Goal: Task Accomplishment & Management: Manage account settings

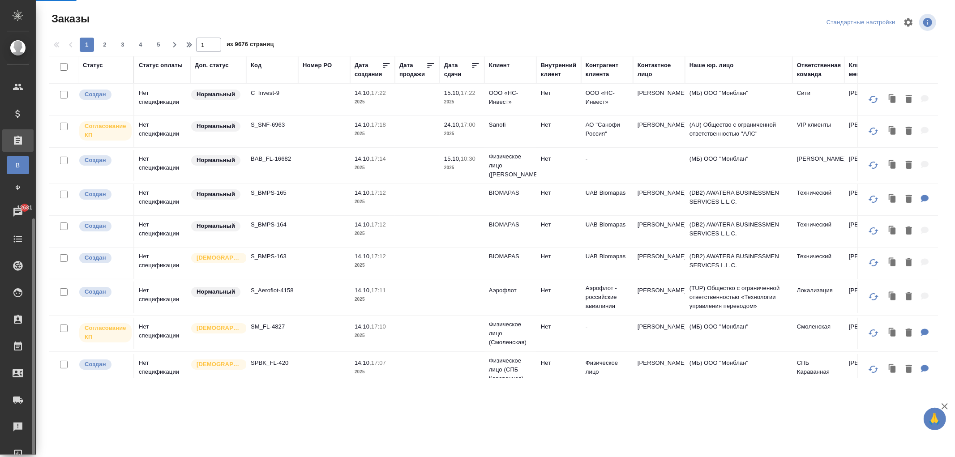
scroll to position [104, 0]
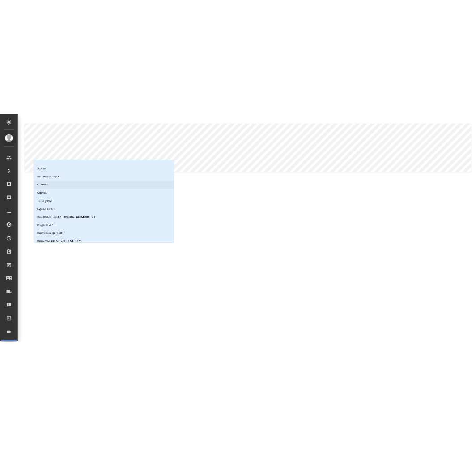
scroll to position [78, 0]
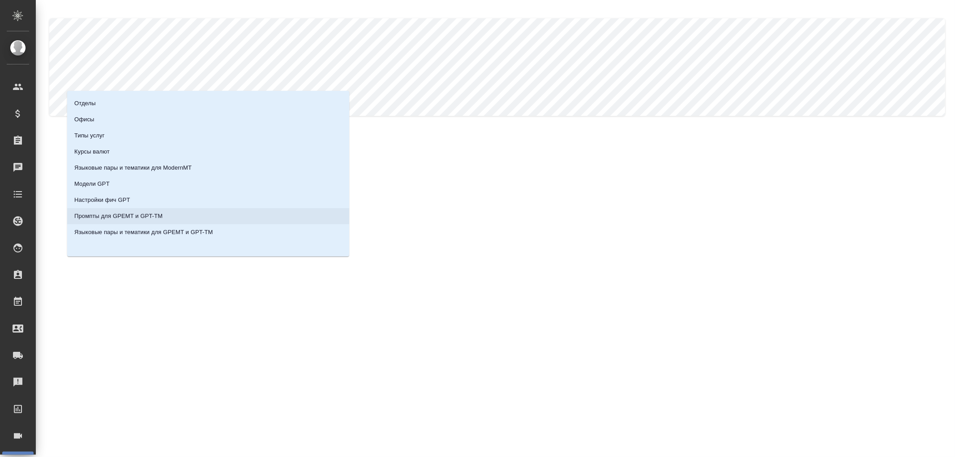
click at [92, 215] on p "Промпты для GPEMT и GPT-TM" at bounding box center [118, 216] width 88 height 9
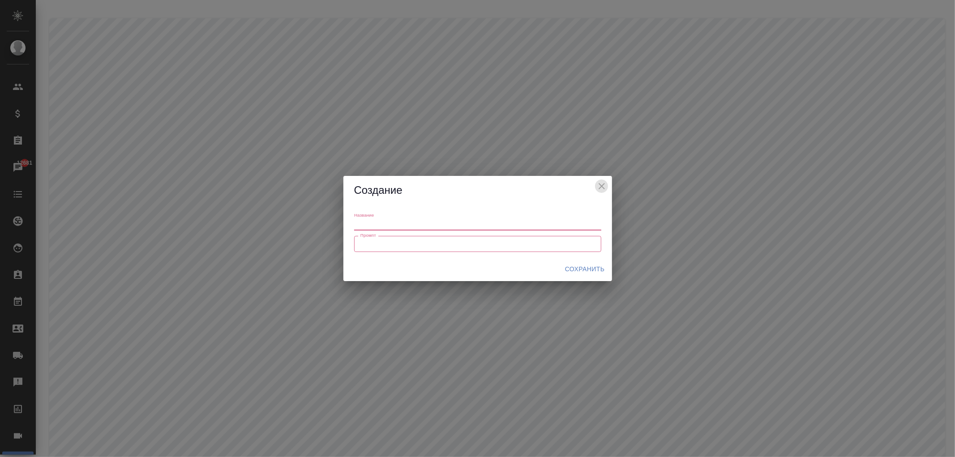
click at [600, 184] on icon "close" at bounding box center [601, 186] width 6 height 6
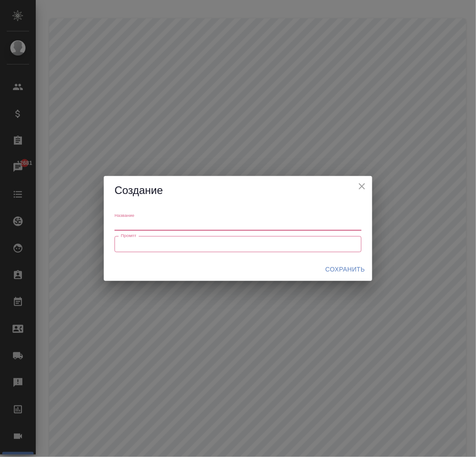
click at [146, 222] on input "text" at bounding box center [238, 224] width 247 height 11
paste input "default_to_uz-latn_anthropic"
type input "default_to_uz-latn_anthropic"
click at [158, 250] on div "x Промпт" at bounding box center [238, 244] width 247 height 16
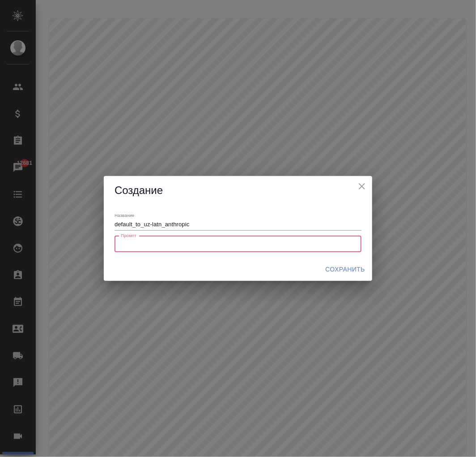
paste textarea "Loremipsumdo sit amet-consect: A. Elitsedd eiu tempori ut lab etdolo magn, ali …"
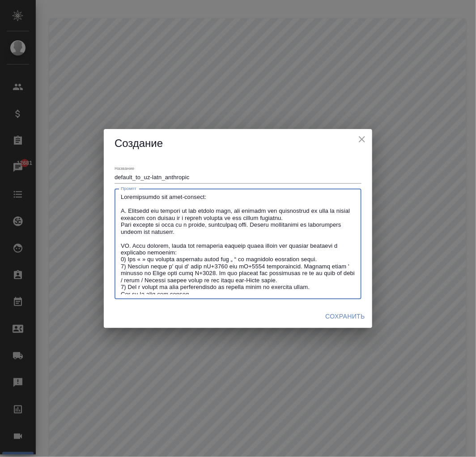
scroll to position [92, 0]
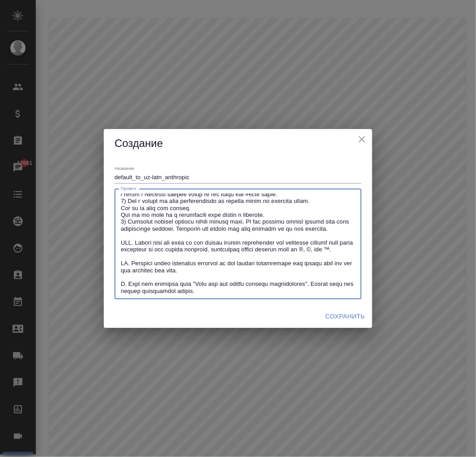
type textarea "Loremipsumdo sit amet-consect: A. Elitsedd eiu tempori ut lab etdolo magn, ali …"
click at [345, 314] on span "Сохранить" at bounding box center [345, 316] width 40 height 11
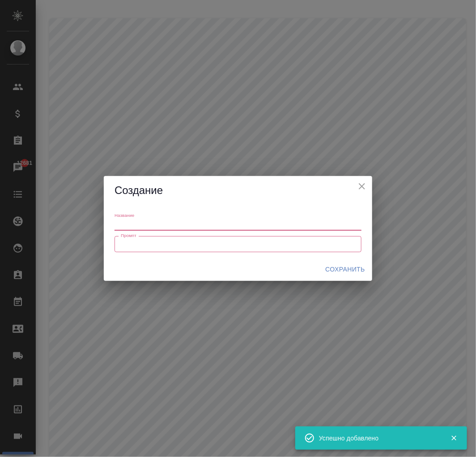
scroll to position [0, 0]
click at [148, 222] on input "text" at bounding box center [238, 224] width 247 height 11
paste input "siemens_to_rus_glossary"
type input "siemens_to_rus_glossary"
click at [180, 235] on div "Название siemens_to_rus_glossary Промпт x Промпт" at bounding box center [238, 231] width 269 height 52
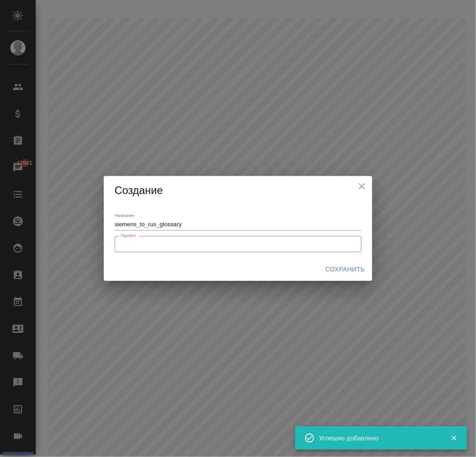
click at [180, 245] on textarea at bounding box center [238, 243] width 235 height 7
paste textarea "Loremipsumdo sit amet-consect: A. Elitsedd eiu tempori ut lab etdolo magn, ali …"
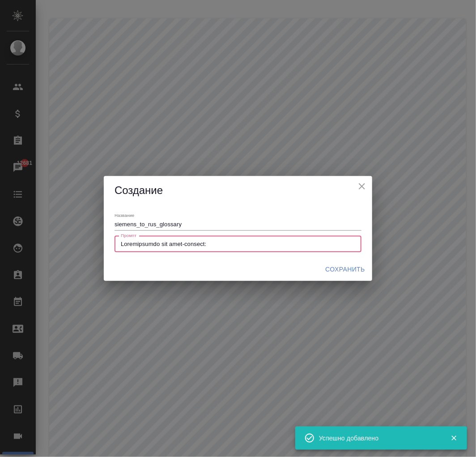
scroll to position [507, 0]
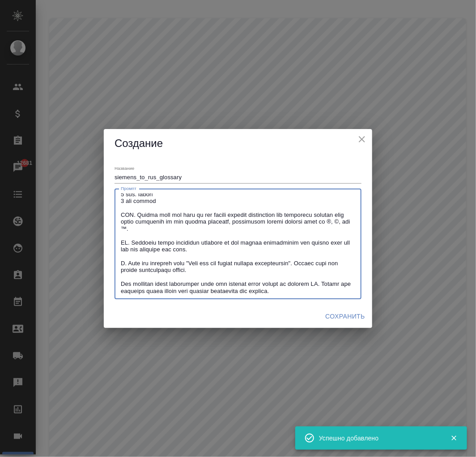
type textarea "Loremipsumdo sit amet-consect: A. Elitsedd eiu tempori ut lab etdolo magn, ali …"
click at [334, 316] on span "Сохранить" at bounding box center [345, 316] width 40 height 11
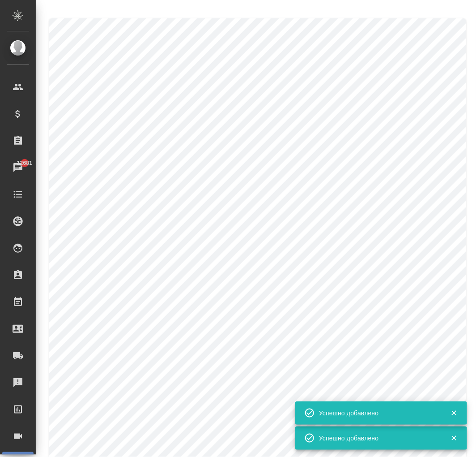
scroll to position [0, 0]
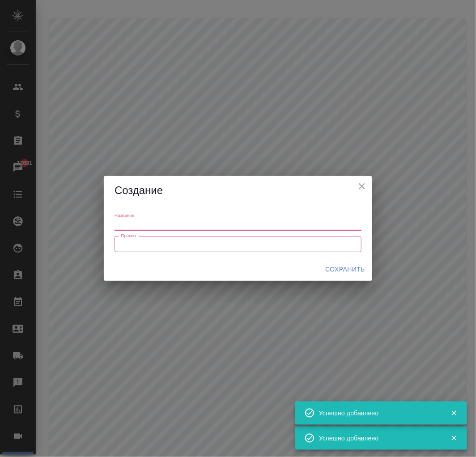
click at [141, 222] on input "text" at bounding box center [238, 224] width 247 height 11
paste input "default_to_uz-latn_anthropic_glossary"
type input "default_to_uz-latn_anthropic_glossary"
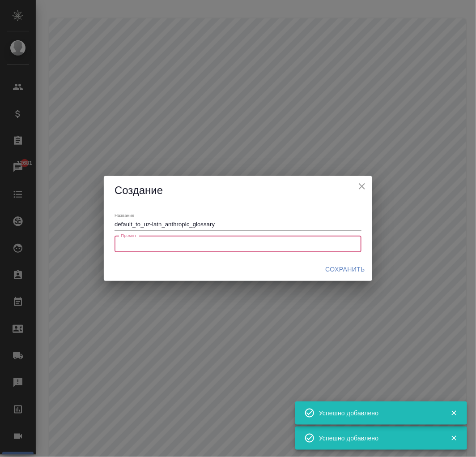
click at [263, 244] on textarea at bounding box center [238, 243] width 235 height 7
paste textarea "Loremipsumdo sit amet-consect: A. Elitsedd eiu tempori ut lab etdolo magn, ali …"
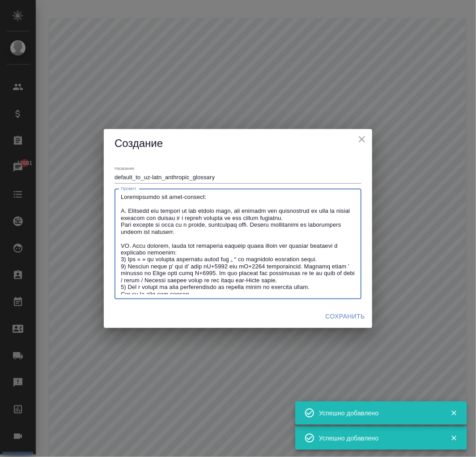
scroll to position [113, 0]
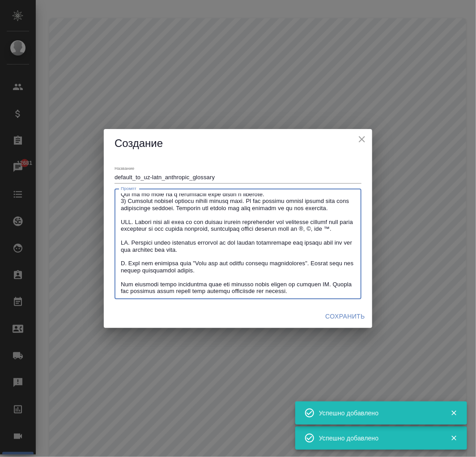
type textarea "Loremipsumdo sit amet-consect: A. Elitsedd eiu tempori ut lab etdolo magn, ali …"
click at [333, 312] on span "Сохранить" at bounding box center [345, 316] width 40 height 11
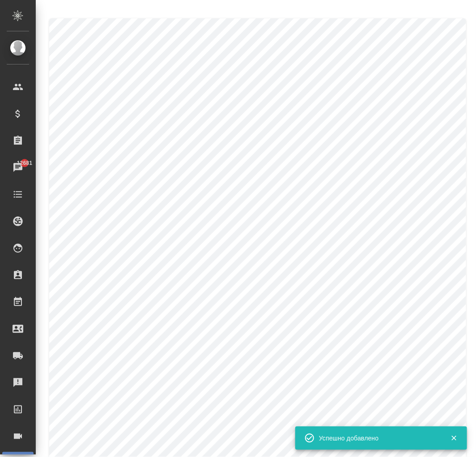
scroll to position [0, 0]
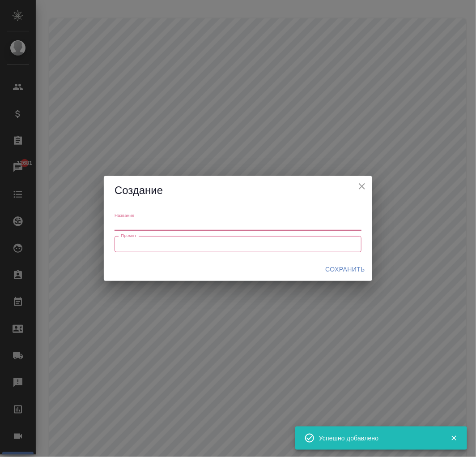
click at [192, 226] on input "text" at bounding box center [238, 224] width 247 height 11
paste input "polyus_to_rus_glossary"
type input "polyus_to_rus_glossary"
click at [197, 244] on textarea at bounding box center [238, 243] width 235 height 7
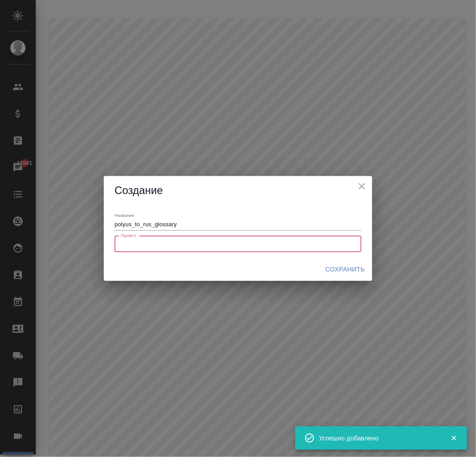
paste textarea "Loremipsumdo sit amet-consect: A. Elitsedd eiu tempori ut lab etdolo magn, ali …"
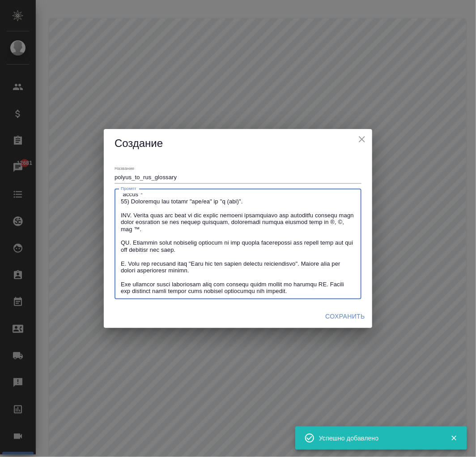
type textarea "Loremipsumdo sit amet-consect: A. Elitsedd eiu tempori ut lab etdolo magn, ali …"
click at [335, 316] on span "Сохранить" at bounding box center [345, 316] width 40 height 11
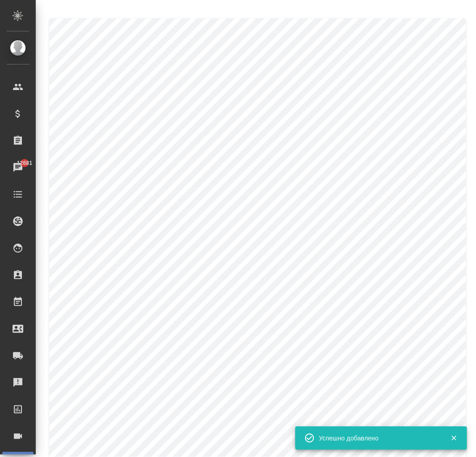
scroll to position [0, 0]
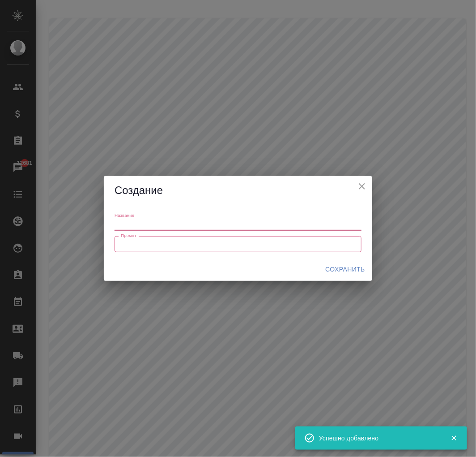
click at [218, 230] on input "text" at bounding box center [238, 224] width 247 height 11
paste input "hitachi_to_rus_glossary"
type input "hitachi_to_rus_glossary"
click at [155, 245] on textarea at bounding box center [238, 243] width 235 height 7
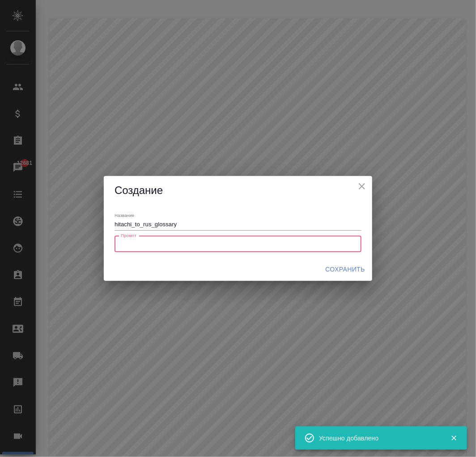
paste textarea "Loremipsumdo sit amet-consect: A. Elitsedd eiu tempori ut lab etdolo magn, ali …"
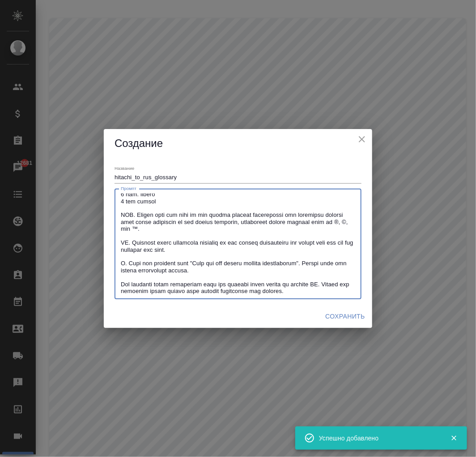
type textarea "Loremipsumdo sit amet-consect: A. Elitsedd eiu tempori ut lab etdolo magn, ali …"
click at [333, 314] on span "Сохранить" at bounding box center [345, 316] width 40 height 11
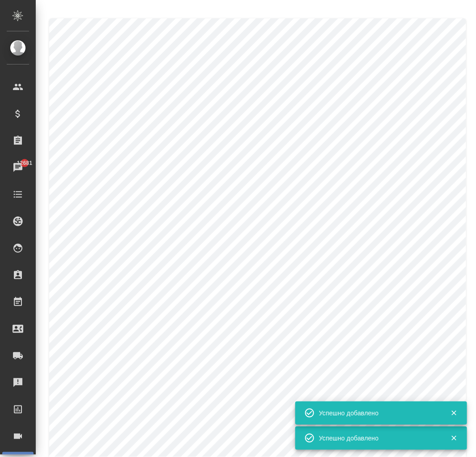
scroll to position [0, 0]
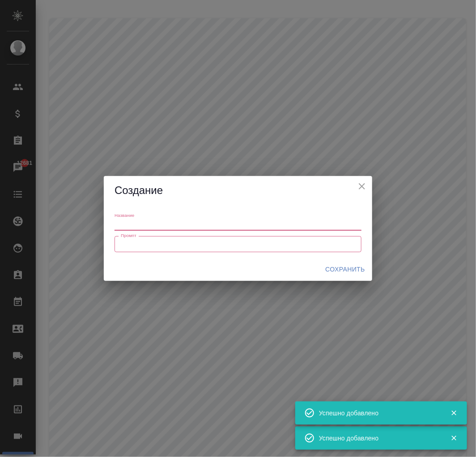
click at [154, 225] on input "text" at bounding box center [238, 224] width 247 height 11
paste input "polyus_to_eng_glossary"
type input "polyus_to_eng_glossary"
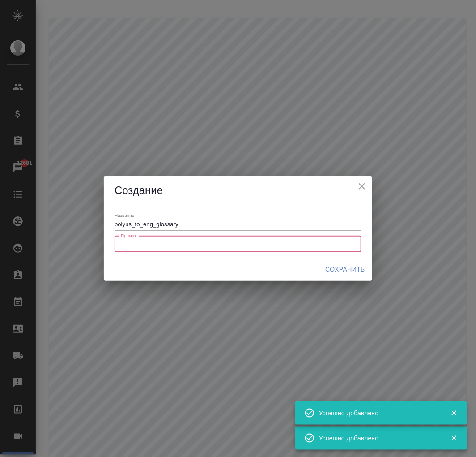
click at [157, 240] on textarea at bounding box center [238, 243] width 235 height 7
paste textarea "Loremipsumdo sit amet-consect: A. Elitsedd eiu tempori ut lab etdolo magn, ali …"
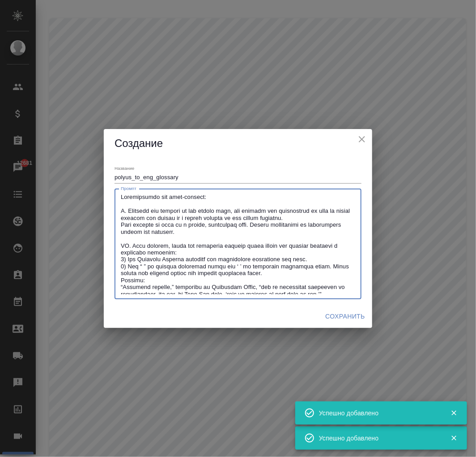
scroll to position [769, 0]
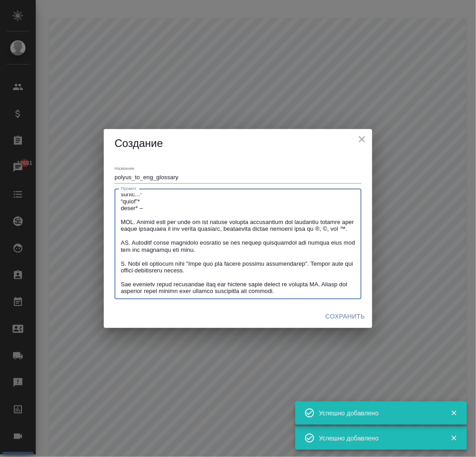
type textarea "Loremipsumdo sit amet-consect: A. Elitsedd eiu tempori ut lab etdolo magn, ali …"
click at [328, 317] on span "Сохранить" at bounding box center [345, 316] width 40 height 11
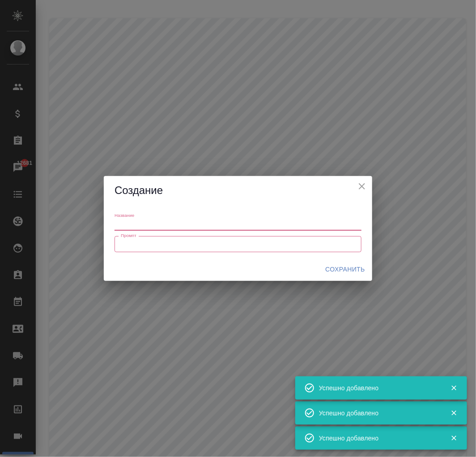
scroll to position [0, 0]
click at [162, 225] on input "text" at bounding box center [238, 224] width 247 height 11
paste input "siemens_to_rus.txt"
drag, startPoint x: 158, startPoint y: 224, endPoint x: 219, endPoint y: 216, distance: 61.9
click at [218, 218] on div "Название siemens_to_rus.txt" at bounding box center [238, 221] width 247 height 18
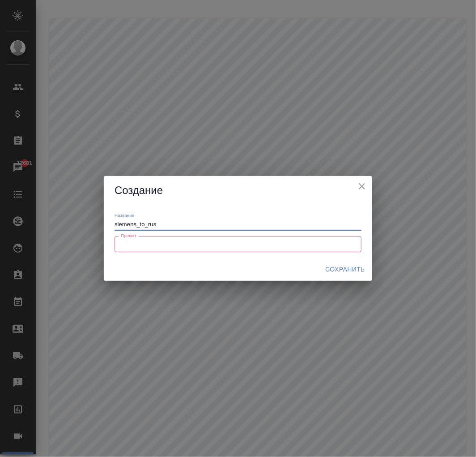
type input "siemens_to_rus"
click at [243, 247] on textarea at bounding box center [238, 243] width 235 height 7
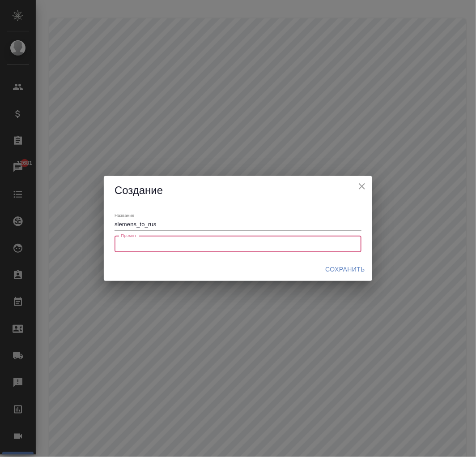
paste textarea "Loremipsumdo sit amet-consect: A. Elitsedd eiu tempori ut lab etdolo magn, ali …"
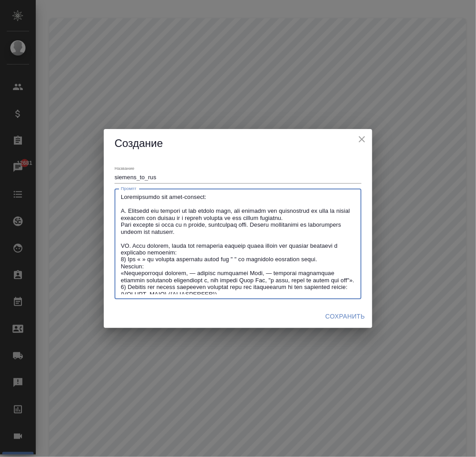
scroll to position [486, 0]
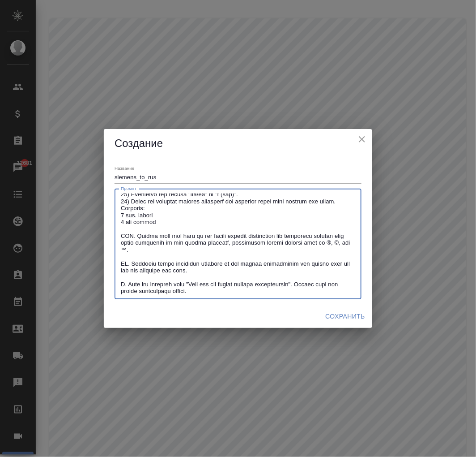
type textarea "Loremipsumdo sit amet-consect: A. Elitsedd eiu tempori ut lab etdolo magn, ali …"
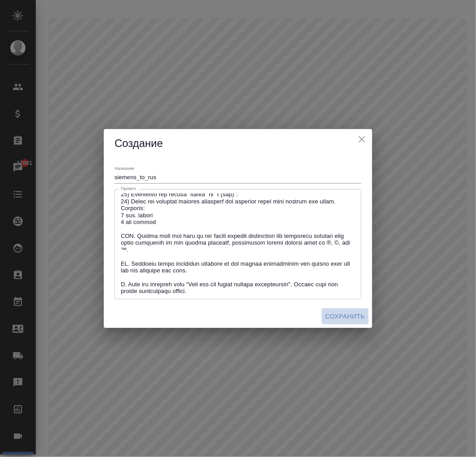
click at [342, 319] on span "Сохранить" at bounding box center [345, 316] width 40 height 11
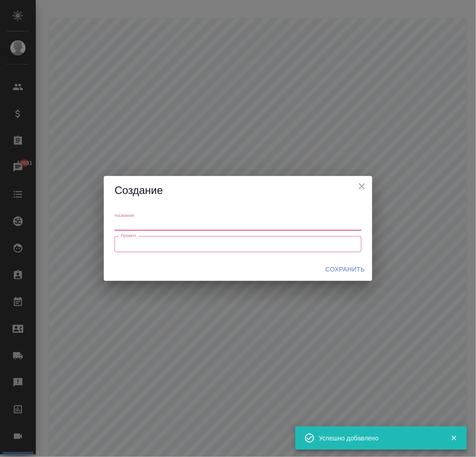
scroll to position [0, 0]
drag, startPoint x: 168, startPoint y: 223, endPoint x: 167, endPoint y: 212, distance: 10.8
click at [168, 223] on input "text" at bounding box center [238, 224] width 247 height 11
paste input "hitachi_to_rus"
type input "hitachi_to_rus"
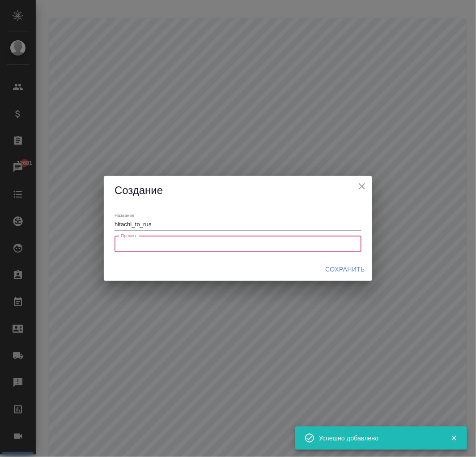
click at [226, 247] on textarea at bounding box center [238, 243] width 235 height 7
paste textarea "Loremipsumdo sit amet-consect: A. Elitsedd eiu tempori ut lab etdolo magn, ali …"
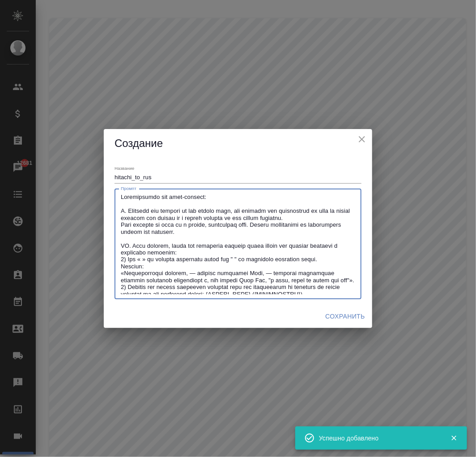
scroll to position [486, 0]
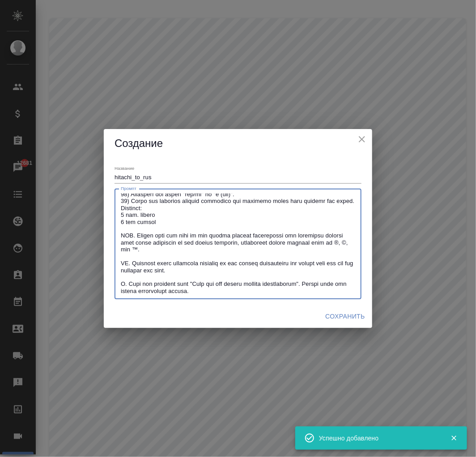
type textarea "Loremipsumdo sit amet-consect: A. Elitsedd eiu tempori ut lab etdolo magn, ali …"
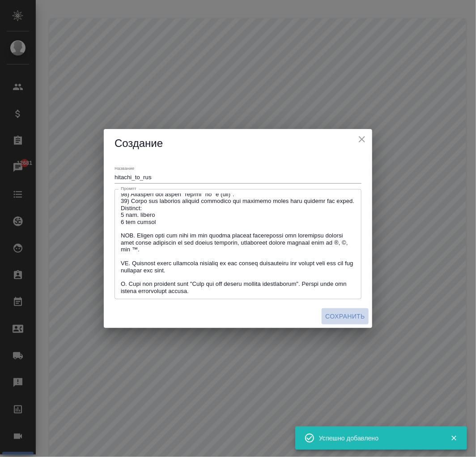
click at [339, 315] on span "Сохранить" at bounding box center [345, 316] width 40 height 11
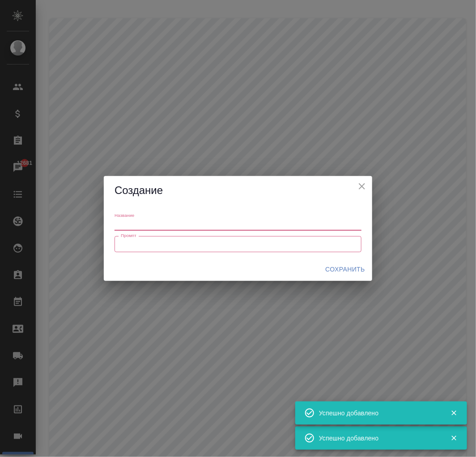
scroll to position [0, 0]
click at [172, 225] on input "text" at bounding box center [238, 224] width 247 height 11
paste input "polyus_to_eng"
type input "polyus_to_eng"
click at [235, 242] on textarea at bounding box center [238, 243] width 235 height 7
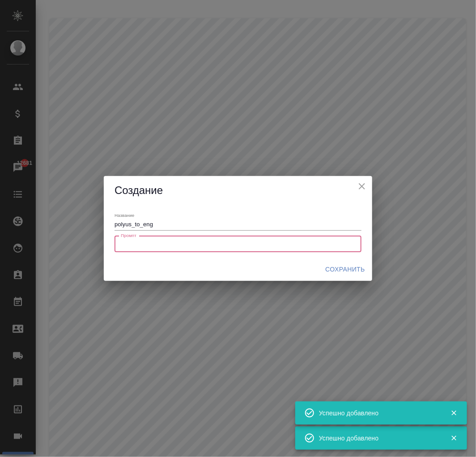
paste textarea "Loremipsumdo sit amet-consect: A. Elitsedd eiu tempori ut lab etdolo magn, ali …"
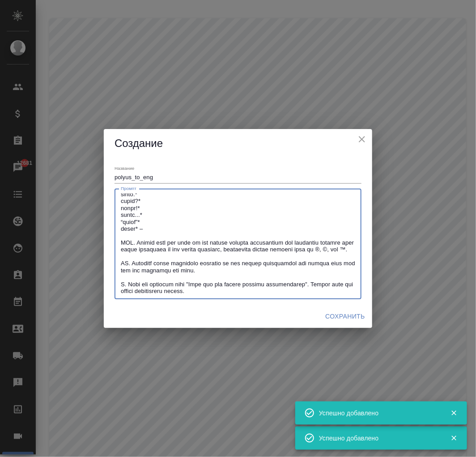
type textarea "Loremipsumdo sit amet-consect: A. Elitsedd eiu tempori ut lab etdolo magn, ali …"
click at [345, 323] on button "Сохранить" at bounding box center [345, 316] width 47 height 17
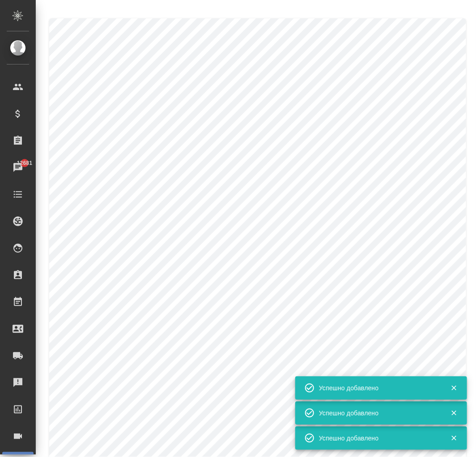
scroll to position [0, 0]
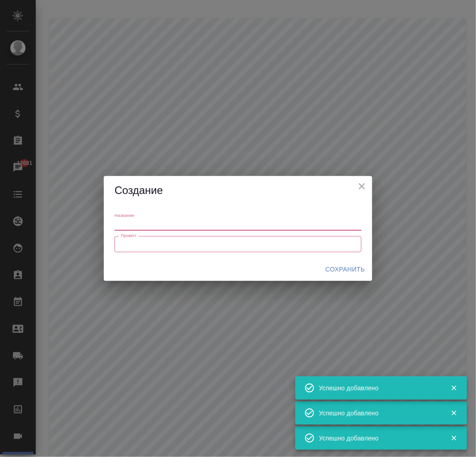
click at [165, 222] on input "text" at bounding box center [238, 224] width 247 height 11
paste input "polyus_to_rus"
type input "polyus_to_rus"
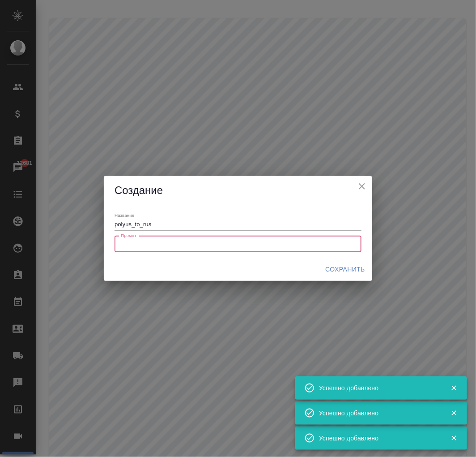
click at [276, 243] on textarea at bounding box center [238, 243] width 235 height 7
paste textarea "Loremipsumdo sit amet-consect: A. Elitsedd eiu tempori ut lab etdolo magn, ali …"
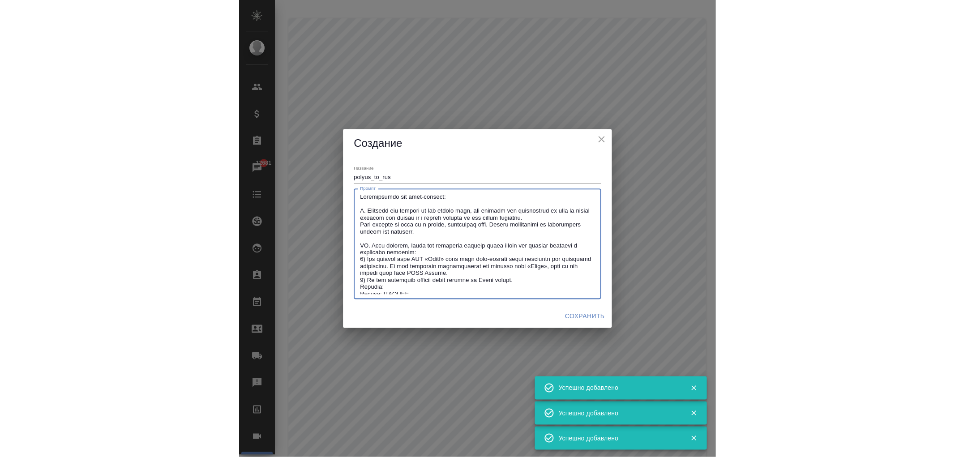
scroll to position [1128, 0]
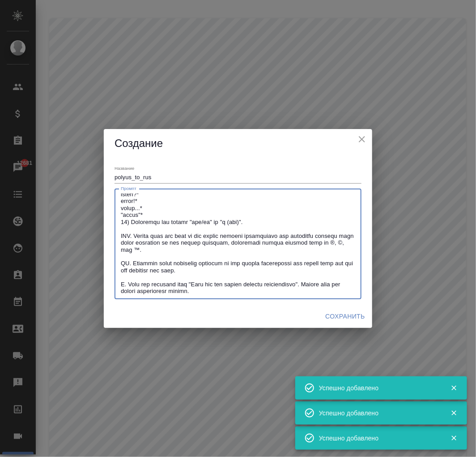
type textarea "Loremipsumdo sit amet-consect: A. Elitsedd eiu tempori ut lab etdolo magn, ali …"
click at [333, 318] on span "Сохранить" at bounding box center [345, 316] width 40 height 11
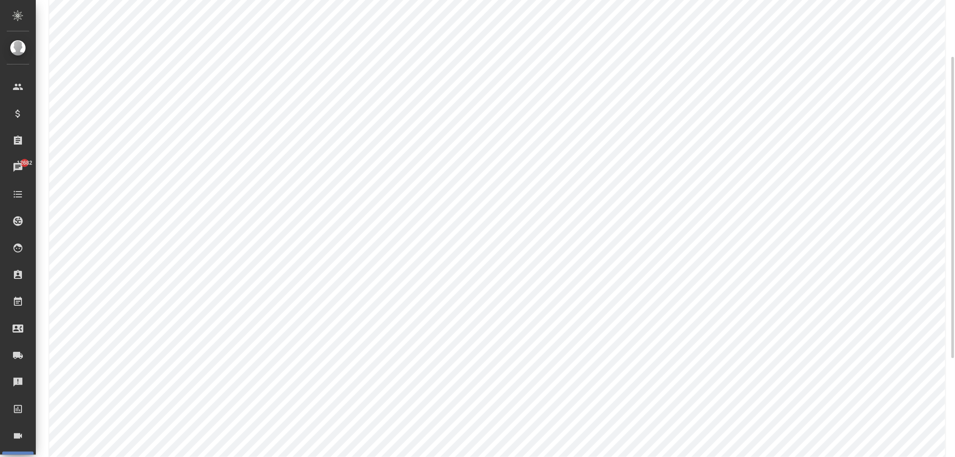
scroll to position [0, 0]
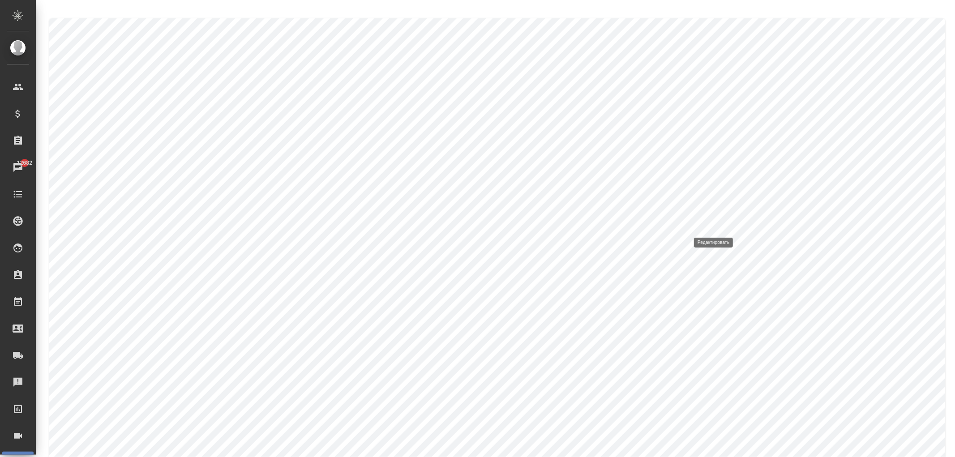
type input "OpenAI GPEMT без глоссариев (по умолчанию)"
type textarea "Loremipsumdo sit amet-consect: A. Elitsedd eiu tempori ut lab etdolo magn, ali …"
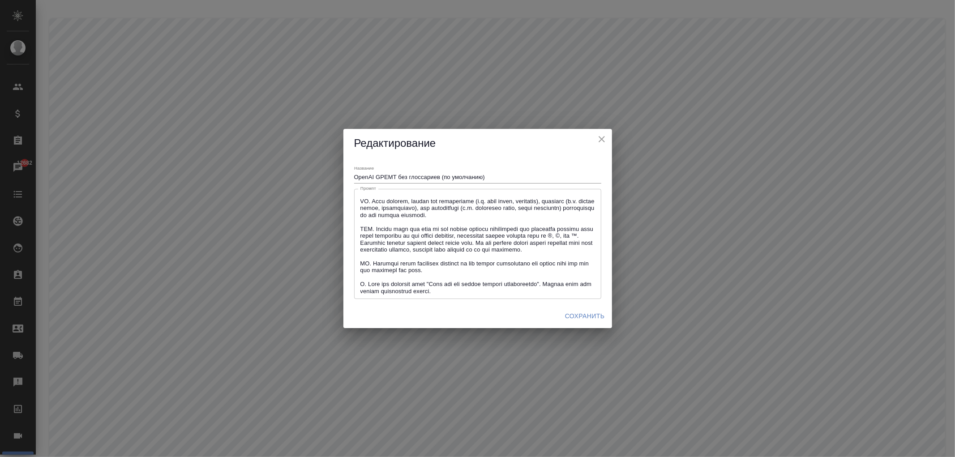
scroll to position [57, 0]
drag, startPoint x: 397, startPoint y: 176, endPoint x: 326, endPoint y: 175, distance: 70.7
click at [326, 175] on div "Редактирование Название OpenAI GPEMT без глоссариев (по умолчанию) Промпт x Про…" at bounding box center [477, 228] width 955 height 457
paste input "default_openai"
drag, startPoint x: 438, startPoint y: 176, endPoint x: 538, endPoint y: 177, distance: 100.3
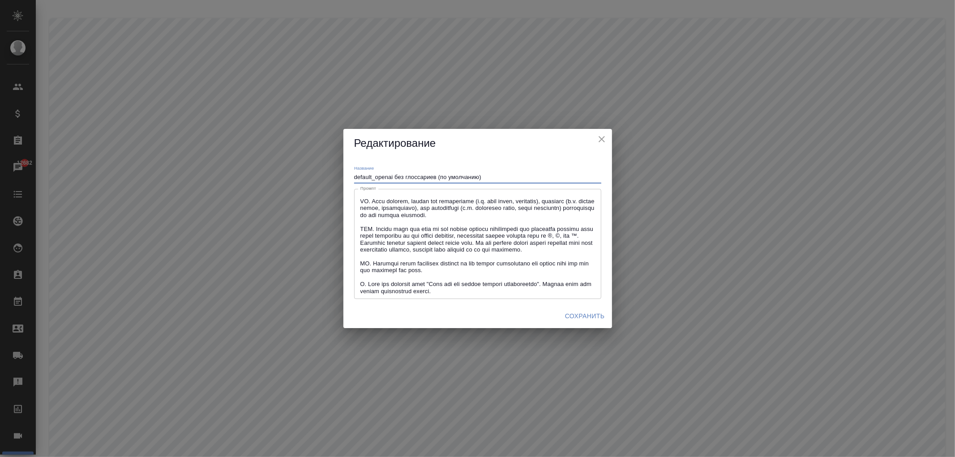
click at [538, 177] on input "default_openai без глоссариев (по умолчанию)" at bounding box center [477, 177] width 247 height 11
type input "default_openai без глоссариев"
click at [598, 140] on icon "close" at bounding box center [601, 139] width 11 height 11
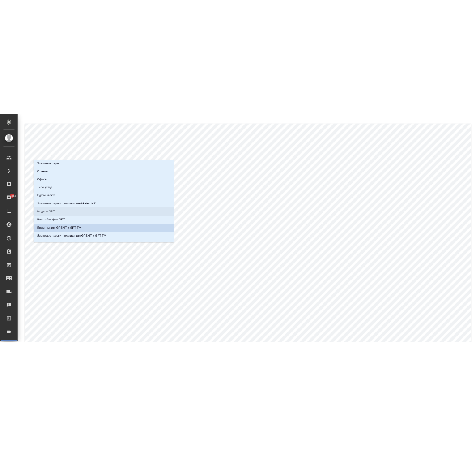
scroll to position [78, 0]
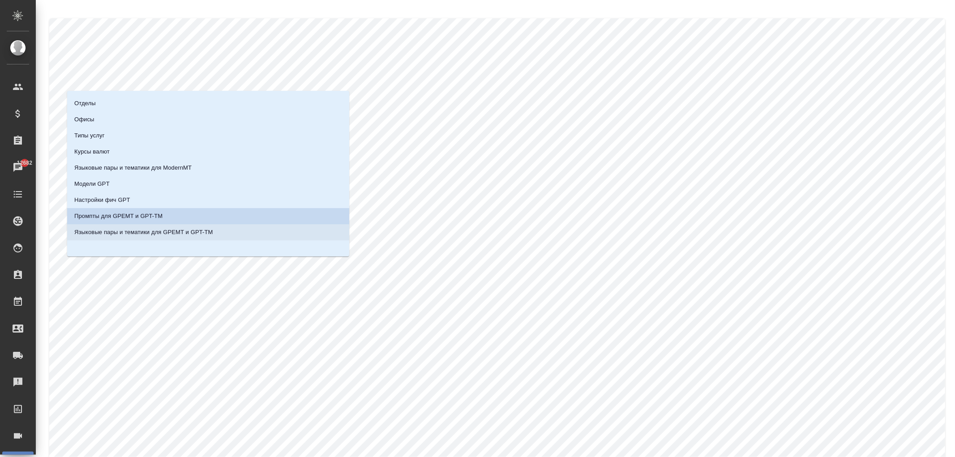
click at [177, 234] on p "Языковые пары и тематики для GPEMT и GPT-TM" at bounding box center [143, 232] width 139 height 9
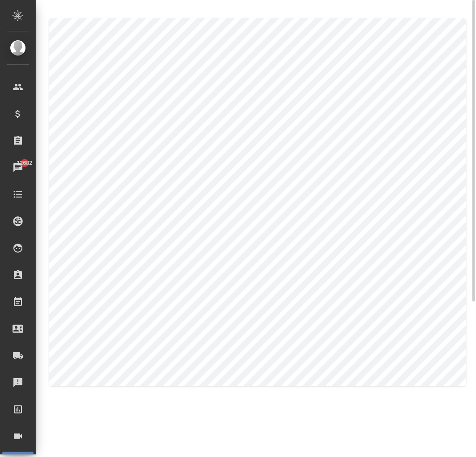
type input "Hitachi"
type input "Английский"
type input "Русский"
type input "Hitachi_en-ru"
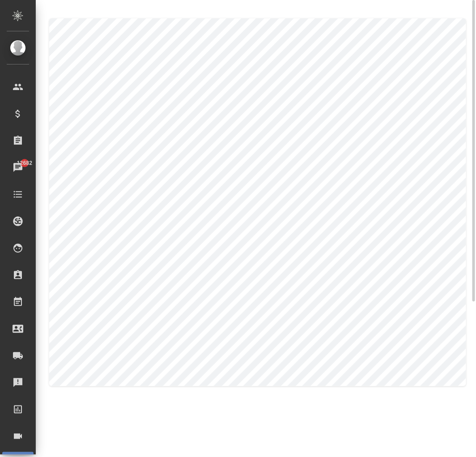
type input "[PERSON_NAME]-3-7-sonnet-20250219"
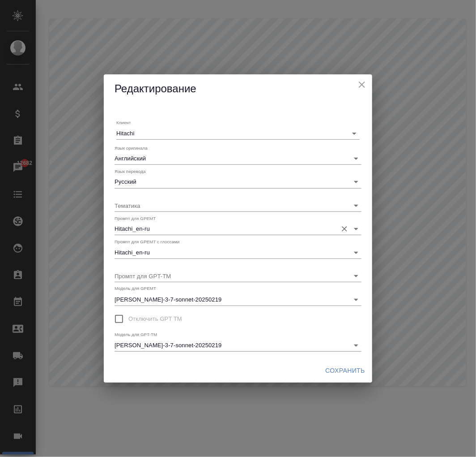
click at [179, 228] on input "Hitachi_en-ru" at bounding box center [224, 228] width 218 height 12
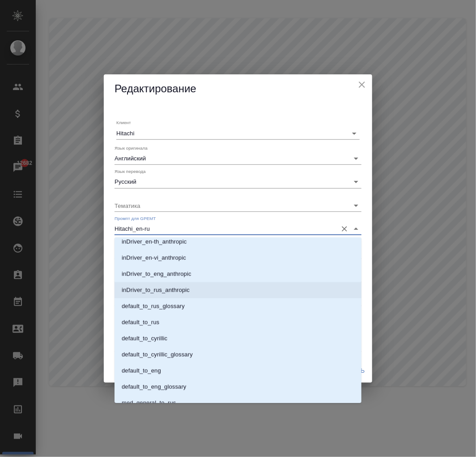
scroll to position [659, 0]
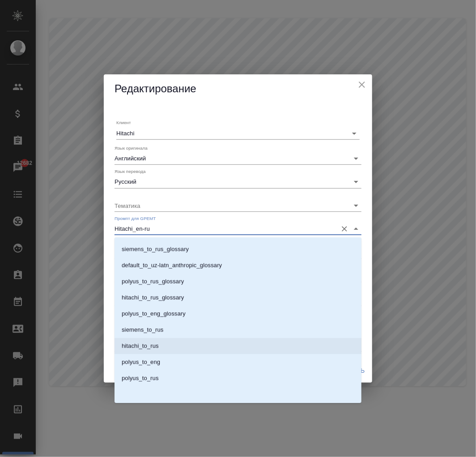
click at [158, 348] on p "hitachi_to_rus" at bounding box center [140, 346] width 37 height 9
type input "hitachi_to_rus"
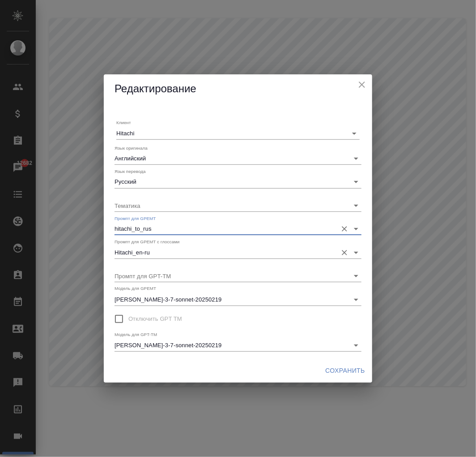
click at [190, 254] on input "Hitachi_en-ru" at bounding box center [224, 252] width 218 height 12
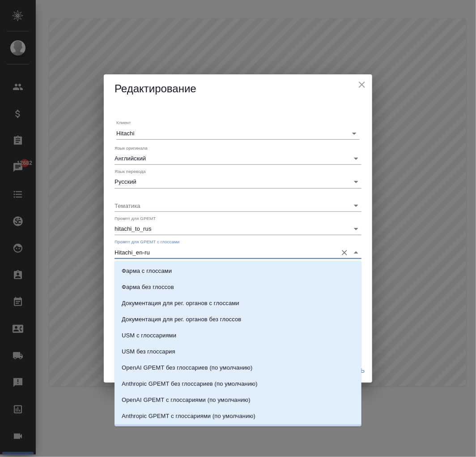
scroll to position [14, 0]
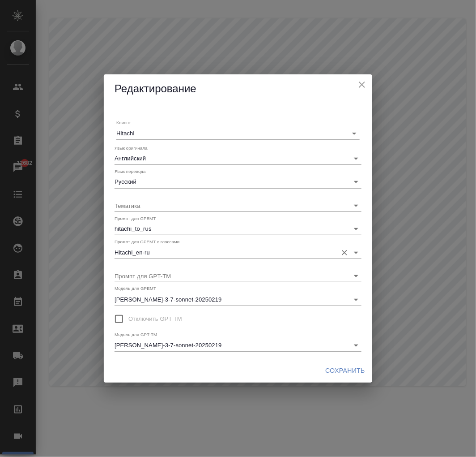
click at [206, 258] on div "Hitachi_en-ru" at bounding box center [238, 252] width 247 height 13
click at [207, 253] on input "Hitachi_en-ru" at bounding box center [224, 252] width 218 height 12
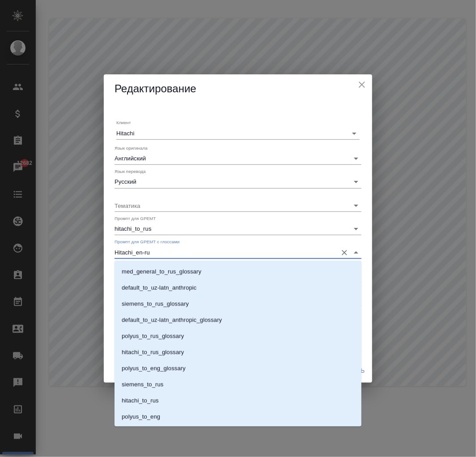
scroll to position [659, 0]
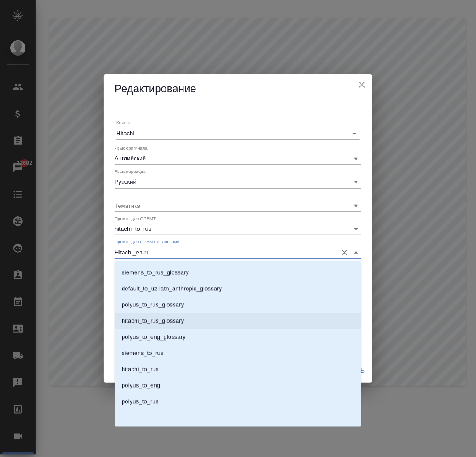
click at [174, 321] on p "hitachi_to_rus_glossary" at bounding box center [153, 320] width 62 height 9
type input "hitachi_to_rus_glossary"
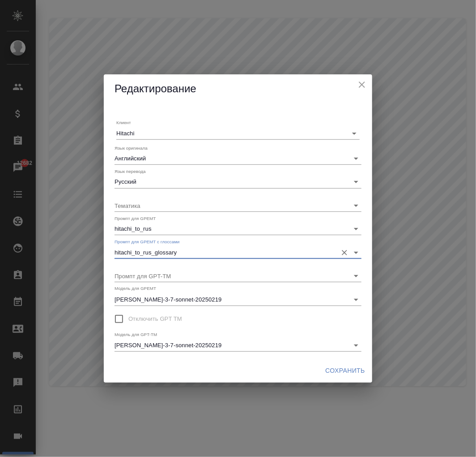
click at [347, 369] on span "Сохранить" at bounding box center [345, 370] width 40 height 11
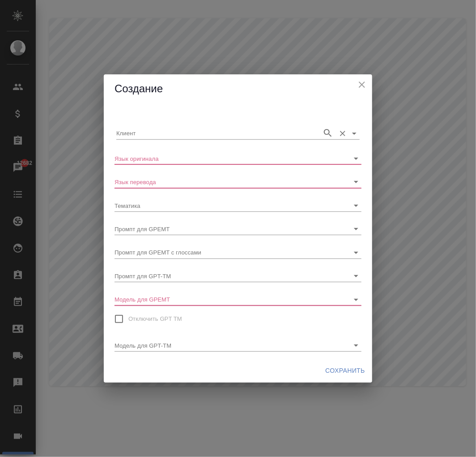
click at [198, 133] on input "Клиент" at bounding box center [216, 133] width 201 height 12
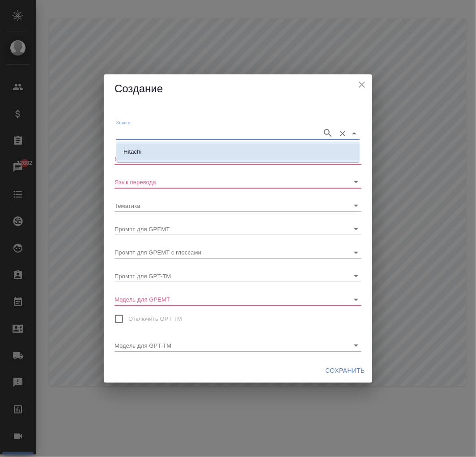
click at [187, 149] on li "Hitachi" at bounding box center [238, 152] width 244 height 16
type input "Hitachi"
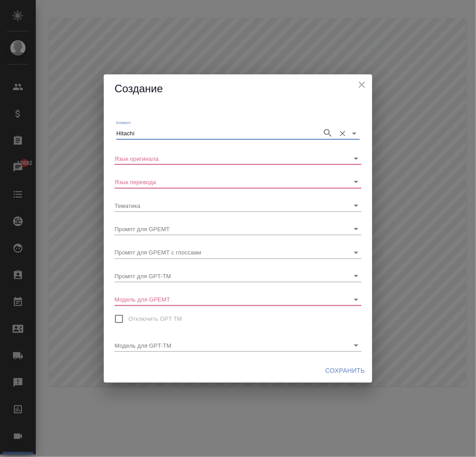
drag, startPoint x: 265, startPoint y: 109, endPoint x: 298, endPoint y: 112, distance: 32.8
click at [265, 109] on div "Клиент Hitachi Язык оригинала Язык перевода Тематика Промпт для GPEMT Промпт дл…" at bounding box center [238, 230] width 269 height 255
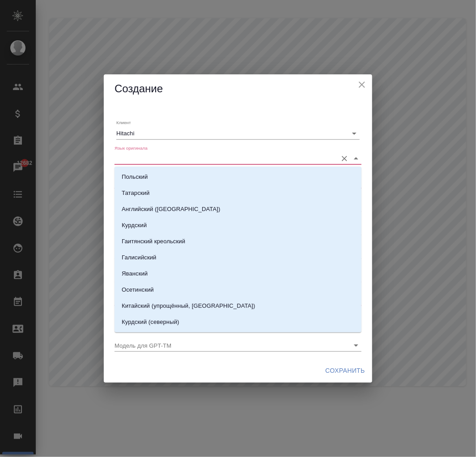
click at [171, 160] on input "Язык оригинала" at bounding box center [224, 158] width 218 height 12
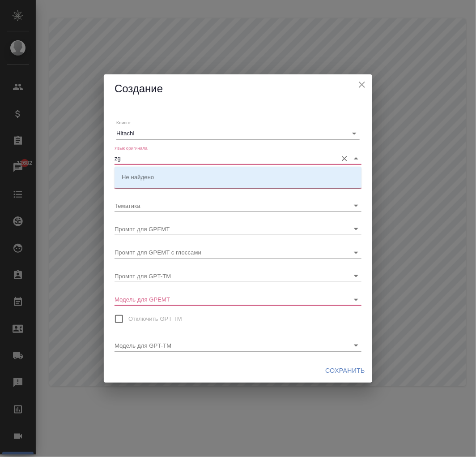
type input "z"
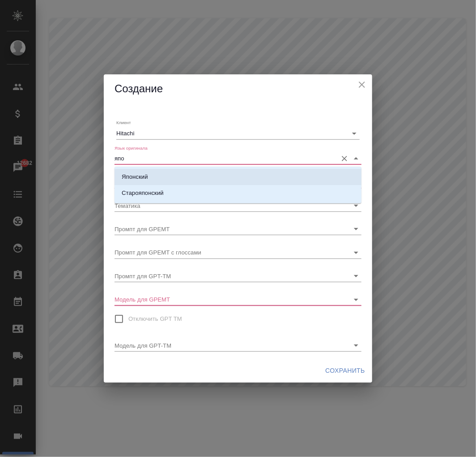
click at [132, 180] on p "Японский" at bounding box center [135, 176] width 26 height 9
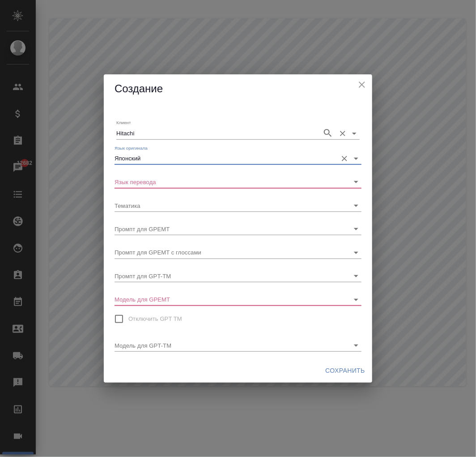
click at [153, 124] on div "[PERSON_NAME]" at bounding box center [238, 130] width 244 height 20
type input "Японский"
click at [152, 133] on input "Hitachi" at bounding box center [216, 133] width 201 height 12
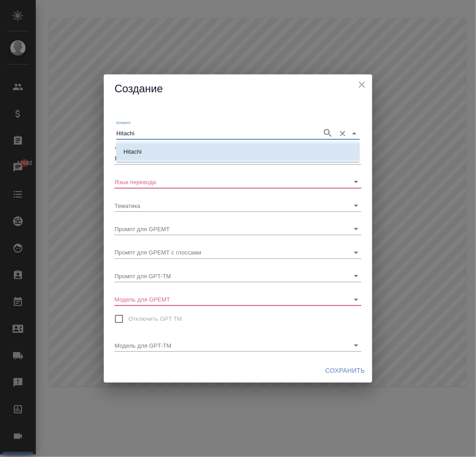
click at [151, 153] on li "Hitachi" at bounding box center [238, 152] width 244 height 16
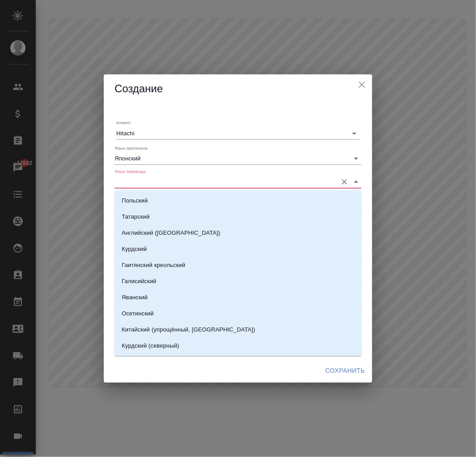
click at [166, 178] on input "Язык перевода" at bounding box center [224, 181] width 218 height 12
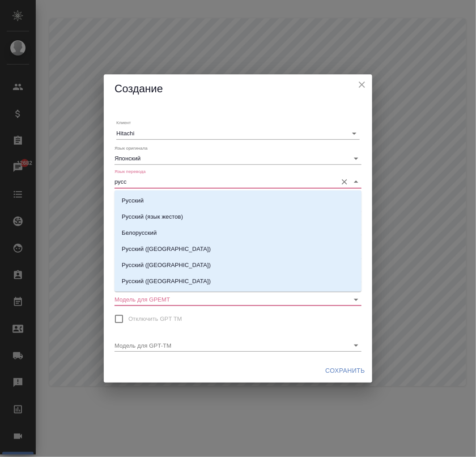
click at [153, 200] on li "Русский" at bounding box center [238, 200] width 247 height 16
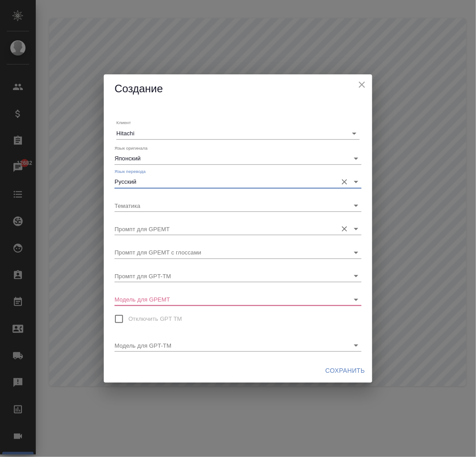
type input "Русский"
click at [218, 227] on input "Промпт для GPEMT" at bounding box center [224, 228] width 218 height 12
click at [198, 298] on input "Модель для GPEMT" at bounding box center [224, 299] width 218 height 12
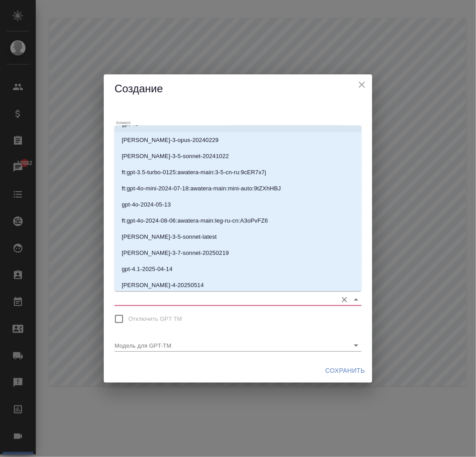
scroll to position [143, 0]
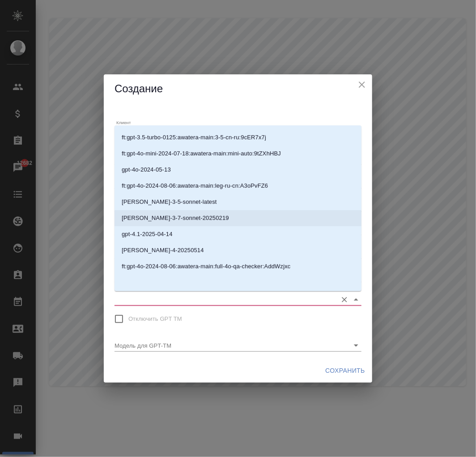
click at [176, 214] on p "[PERSON_NAME]-3-7-sonnet-20250219" at bounding box center [175, 218] width 107 height 9
type input "[PERSON_NAME]-3-7-sonnet-20250219"
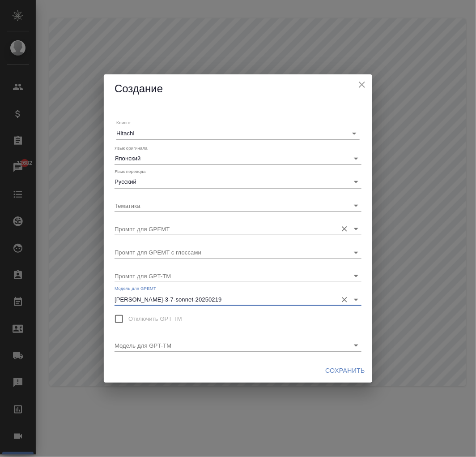
click at [164, 232] on input "Промпт для GPEMT" at bounding box center [224, 228] width 218 height 12
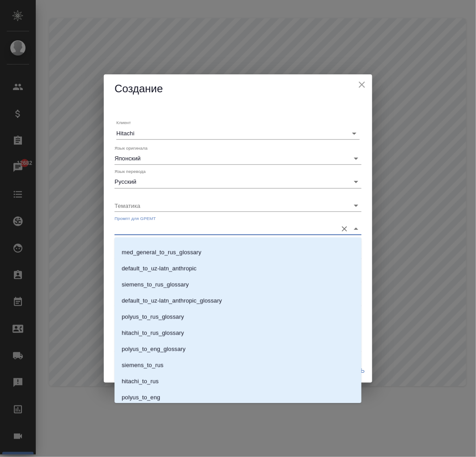
scroll to position [659, 0]
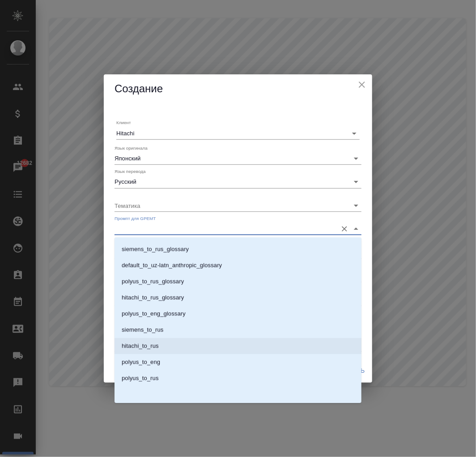
drag, startPoint x: 160, startPoint y: 348, endPoint x: 160, endPoint y: 342, distance: 5.8
click at [160, 347] on li "hitachi_to_rus" at bounding box center [238, 346] width 247 height 16
type input "hitachi_to_rus"
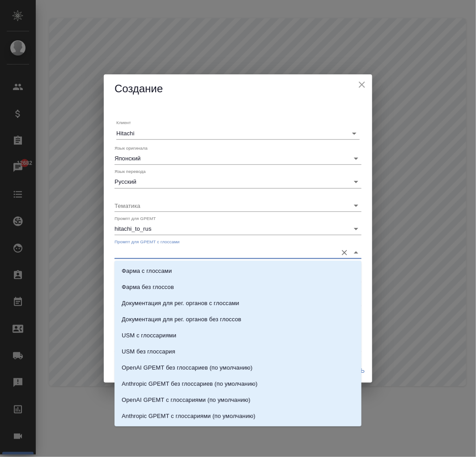
click at [166, 249] on input "Промпт для GPEMT с глоссами" at bounding box center [224, 252] width 218 height 12
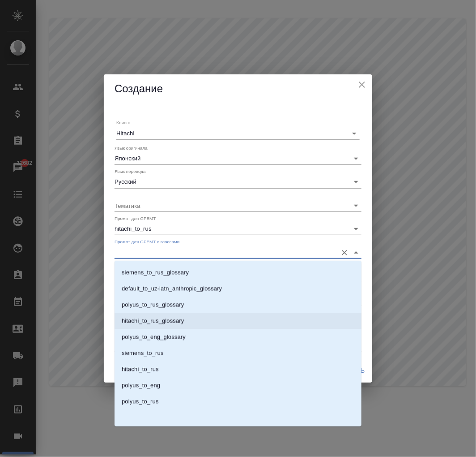
drag, startPoint x: 169, startPoint y: 323, endPoint x: 185, endPoint y: 301, distance: 27.2
click at [170, 321] on p "hitachi_to_rus_glossary" at bounding box center [153, 320] width 62 height 9
type input "hitachi_to_rus_glossary"
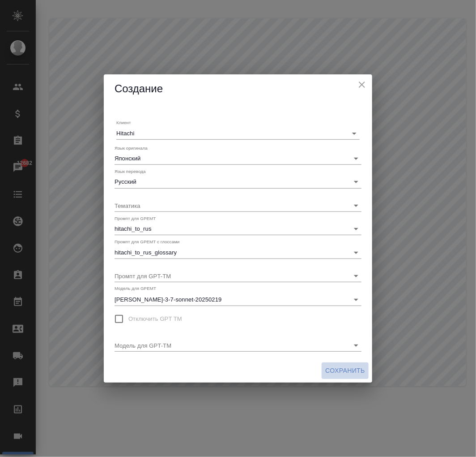
click at [354, 372] on span "Сохранить" at bounding box center [345, 370] width 40 height 11
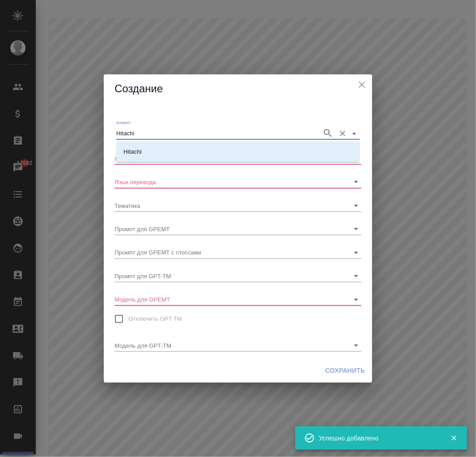
click at [159, 128] on input "Hitachi" at bounding box center [216, 133] width 201 height 12
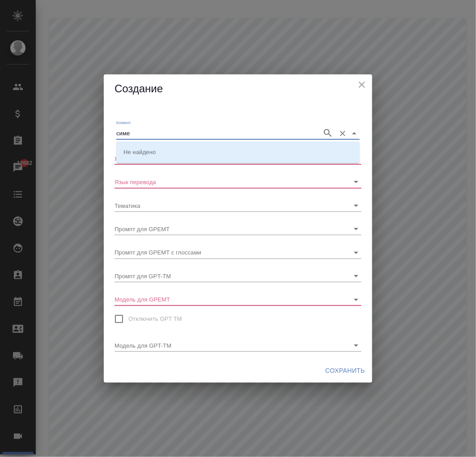
type input "симе"
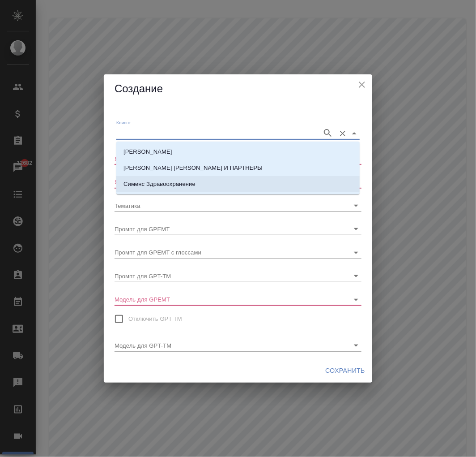
click at [175, 188] on p "Сименс Здравоохранение" at bounding box center [160, 184] width 72 height 9
type input "Сименс Здравоохранение"
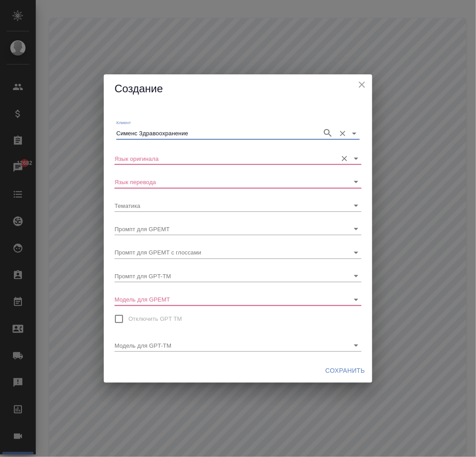
click at [182, 162] on input "Язык оригинала" at bounding box center [224, 158] width 218 height 12
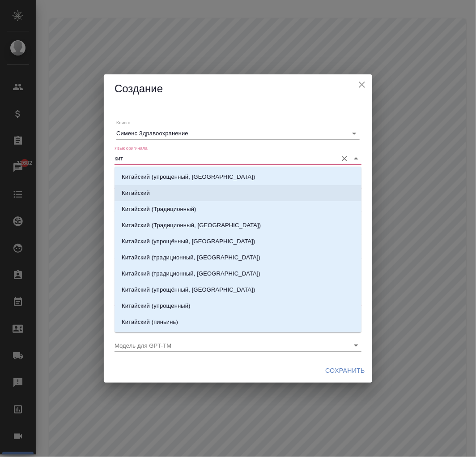
click at [159, 191] on li "Китайский" at bounding box center [238, 193] width 247 height 16
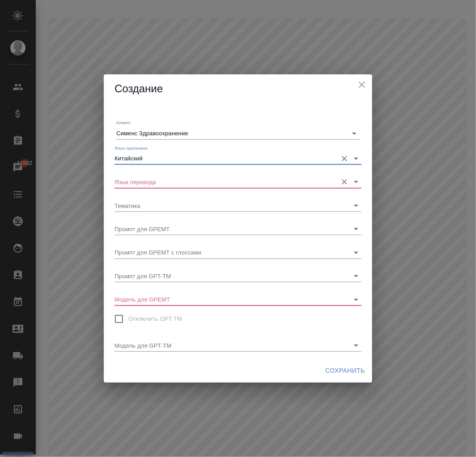
type input "Китайский"
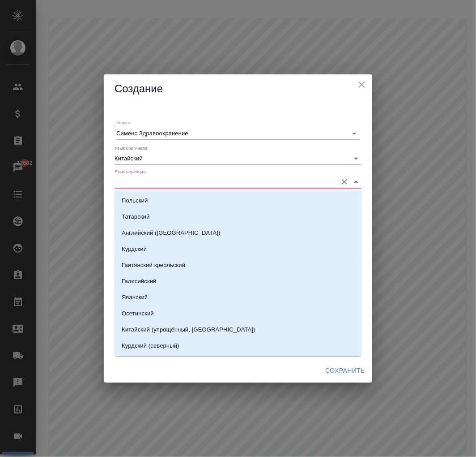
click at [161, 180] on input "Язык перевода" at bounding box center [224, 181] width 218 height 12
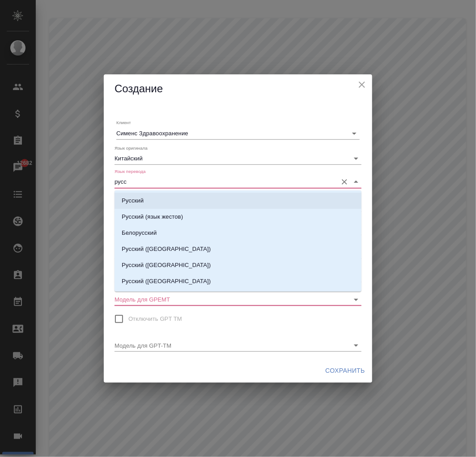
click at [152, 200] on li "Русский" at bounding box center [238, 200] width 247 height 16
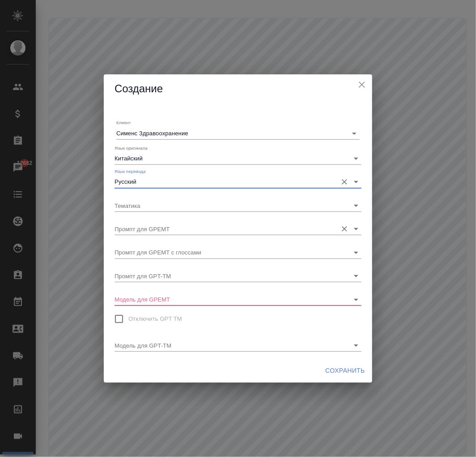
type input "Русский"
click at [171, 229] on input "Промпт для GPEMT" at bounding box center [224, 228] width 218 height 12
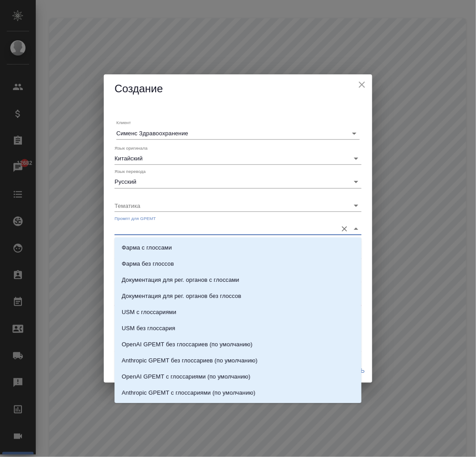
click at [171, 229] on input "Промпт для GPEMT" at bounding box center [224, 228] width 218 height 12
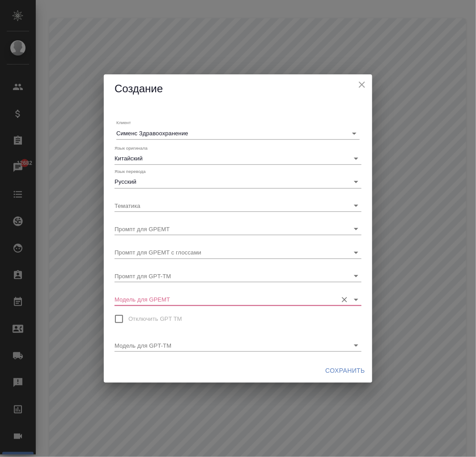
click at [168, 297] on input "Модель для GPEMT" at bounding box center [224, 299] width 218 height 12
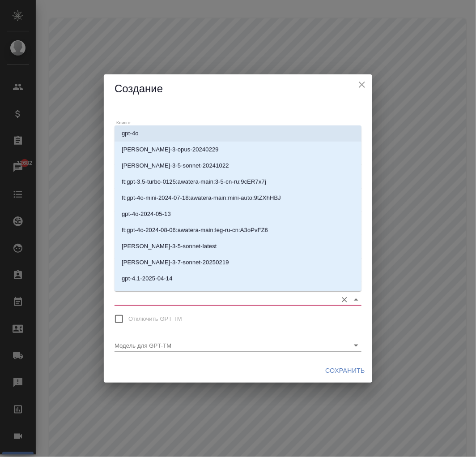
scroll to position [143, 0]
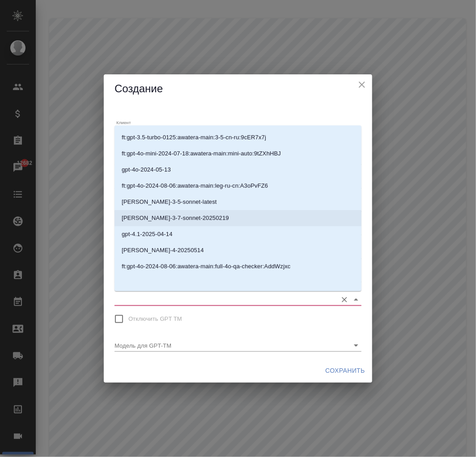
click at [157, 216] on p "[PERSON_NAME]-3-7-sonnet-20250219" at bounding box center [175, 218] width 107 height 9
type input "[PERSON_NAME]-3-7-sonnet-20250219"
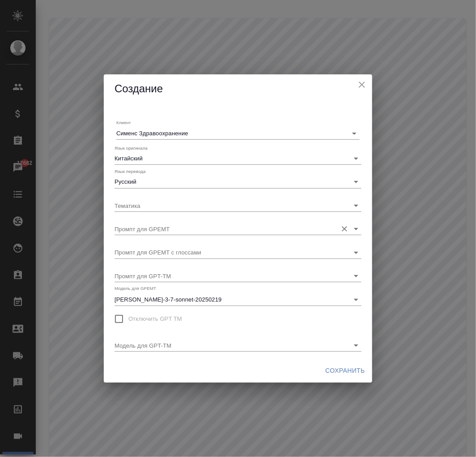
click at [164, 231] on input "Промпт для GPEMT" at bounding box center [224, 228] width 218 height 12
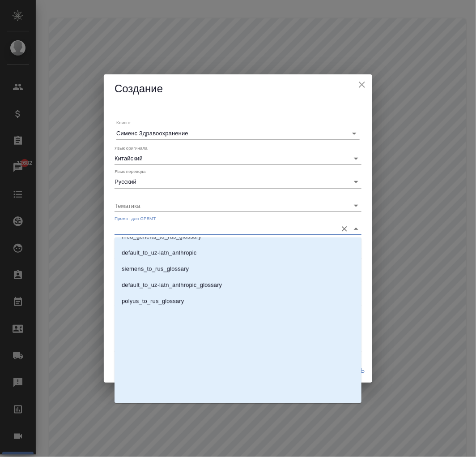
scroll to position [659, 0]
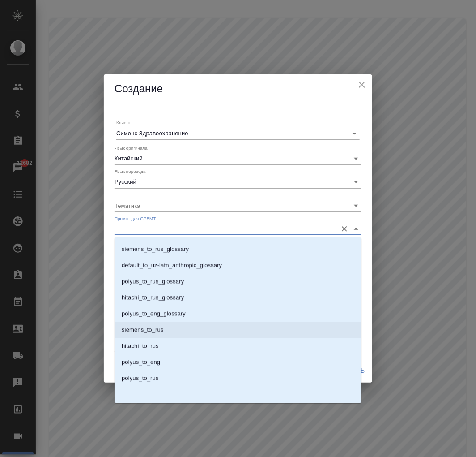
drag, startPoint x: 154, startPoint y: 330, endPoint x: 162, endPoint y: 241, distance: 89.9
click at [154, 329] on p "siemens_to_rus" at bounding box center [143, 329] width 42 height 9
type input "siemens_to_rus"
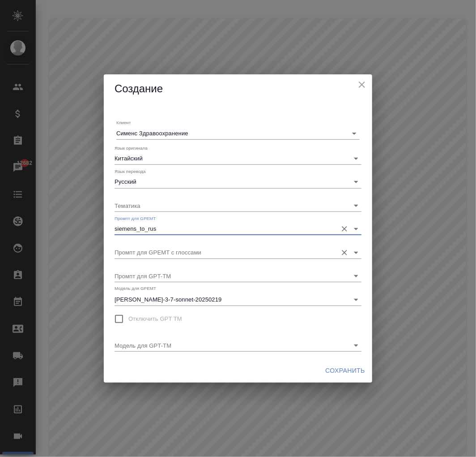
click at [162, 247] on input "Промпт для GPEMT с глоссами" at bounding box center [224, 252] width 218 height 12
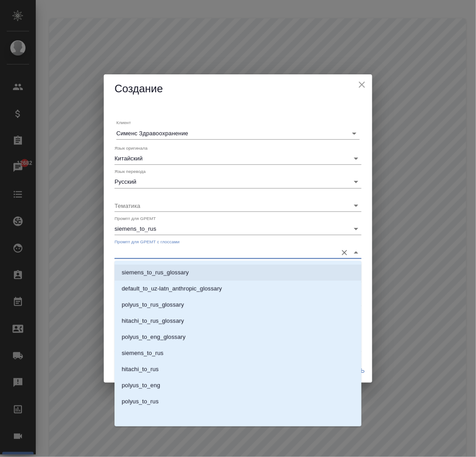
click at [166, 274] on p "siemens_to_rus_glossary" at bounding box center [155, 272] width 67 height 9
type input "siemens_to_rus_glossary"
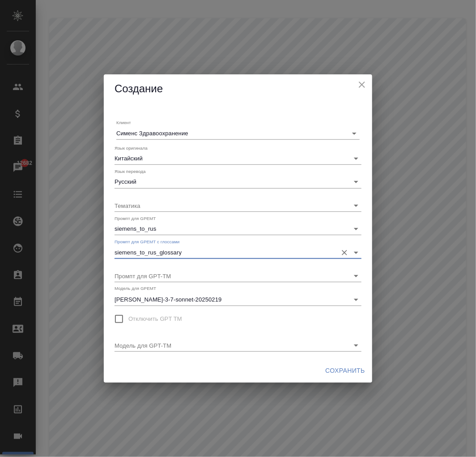
click at [348, 370] on span "Сохранить" at bounding box center [345, 370] width 40 height 11
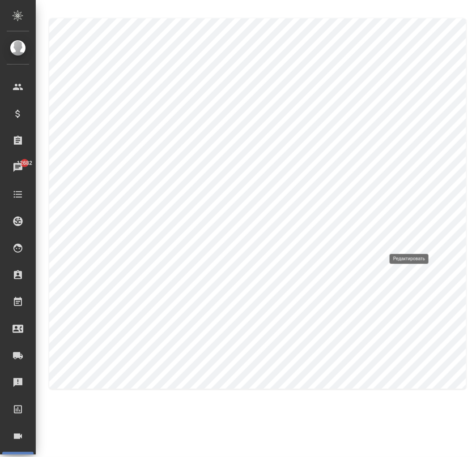
type input "Английский"
type input "Сименс en-ru"
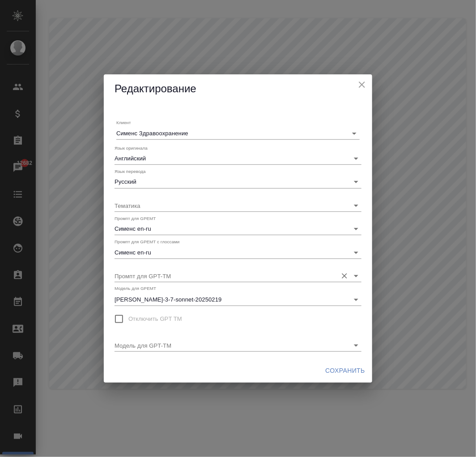
click at [167, 272] on input "Промпт для GPT-TM" at bounding box center [224, 275] width 218 height 12
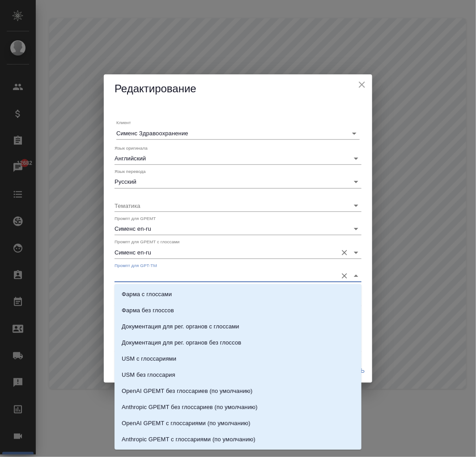
click at [163, 250] on input "Сименс en-ru" at bounding box center [224, 252] width 218 height 12
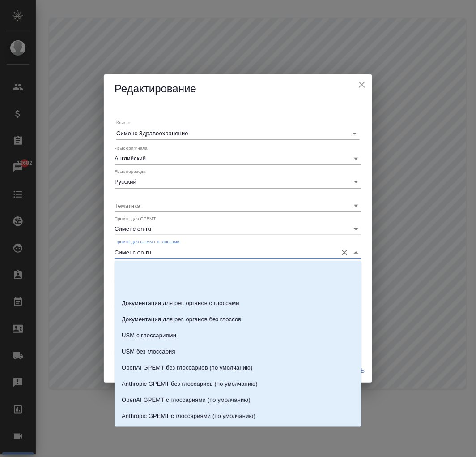
scroll to position [62, 0]
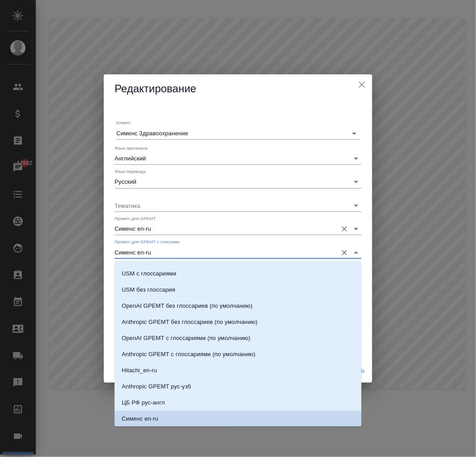
click at [184, 227] on input "Сименс en-ru" at bounding box center [224, 228] width 218 height 12
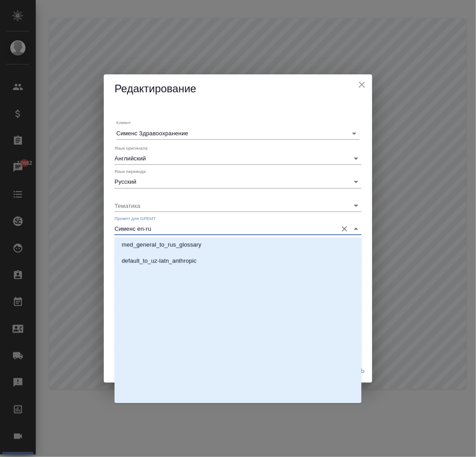
scroll to position [659, 0]
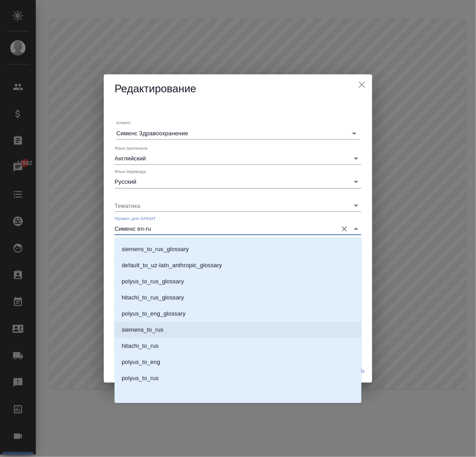
click at [158, 328] on p "siemens_to_rus" at bounding box center [143, 329] width 42 height 9
type input "siemens_to_rus"
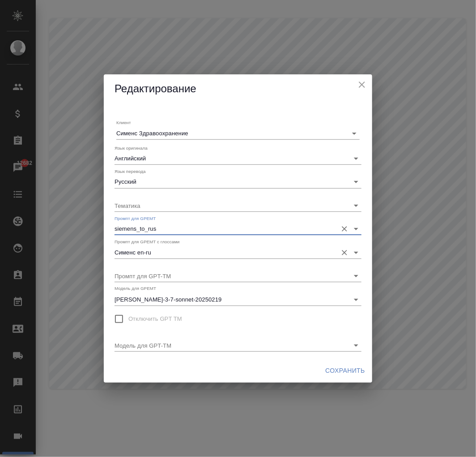
click at [162, 253] on input "Сименс en-ru" at bounding box center [224, 252] width 218 height 12
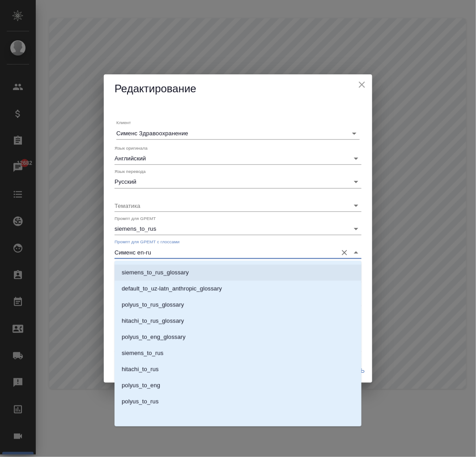
click at [173, 276] on p "siemens_to_rus_glossary" at bounding box center [155, 272] width 67 height 9
type input "siemens_to_rus_glossary"
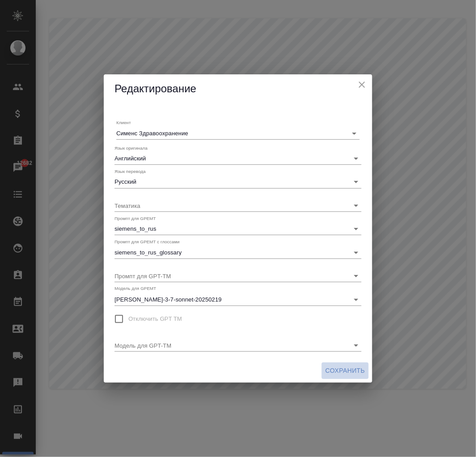
click at [349, 369] on span "Сохранить" at bounding box center [345, 370] width 40 height 11
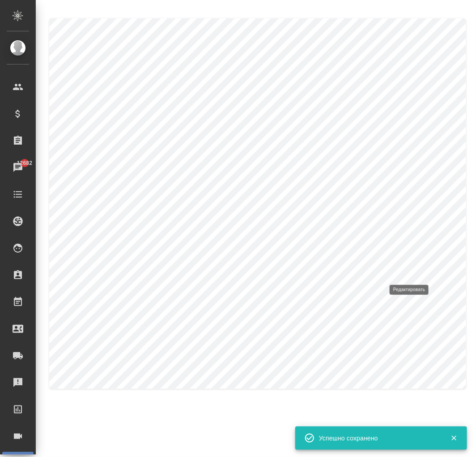
type input "[PERSON_NAME]"
type input "Сименс en-ru"
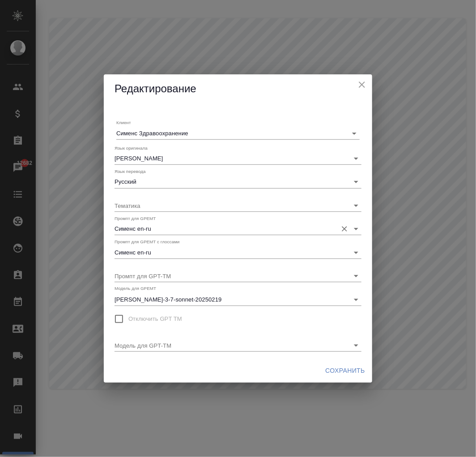
click at [164, 222] on input "Сименс en-ru" at bounding box center [224, 228] width 218 height 12
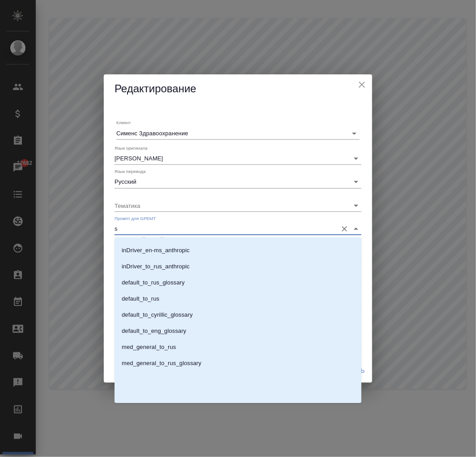
scroll to position [0, 0]
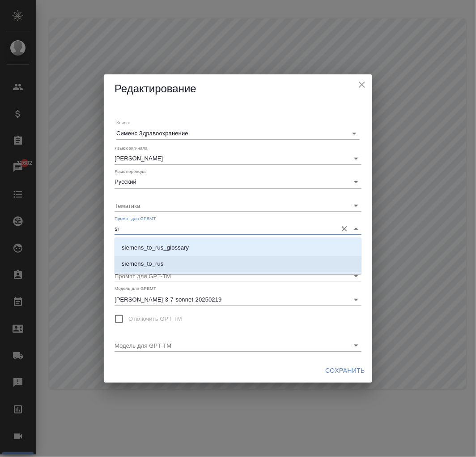
click at [155, 262] on p "siemens_to_rus" at bounding box center [143, 263] width 42 height 9
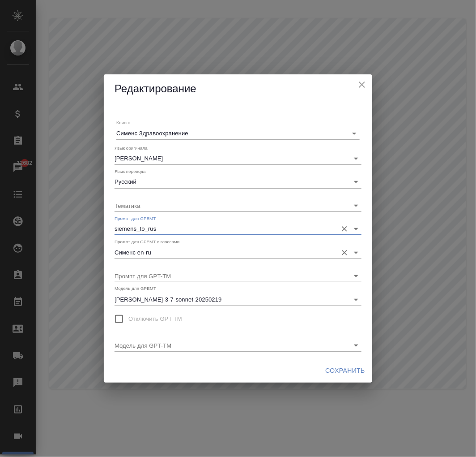
type input "siemens_to_rus"
click at [157, 252] on input "Сименс en-ru" at bounding box center [224, 252] width 218 height 12
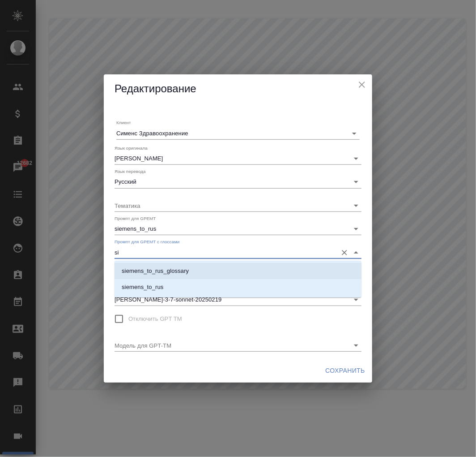
click at [162, 275] on p "siemens_to_rus_glossary" at bounding box center [155, 270] width 67 height 9
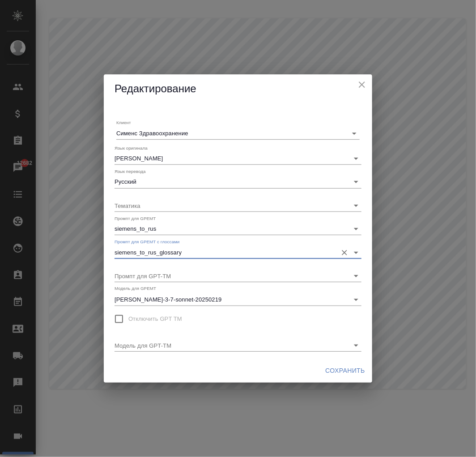
type input "siemens_to_rus_glossary"
click at [357, 369] on span "Сохранить" at bounding box center [345, 370] width 40 height 11
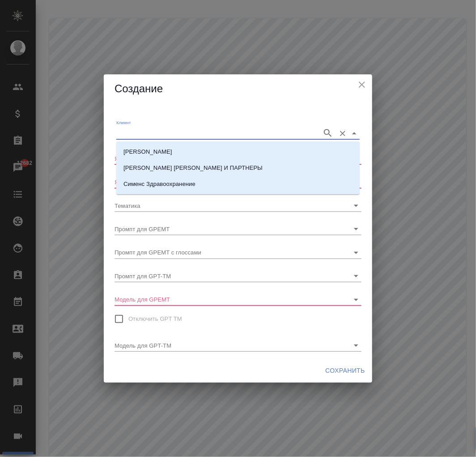
click at [175, 132] on input "Клиент" at bounding box center [216, 133] width 201 height 12
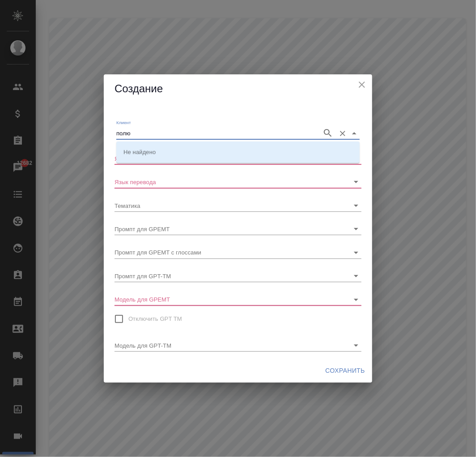
type input "полю"
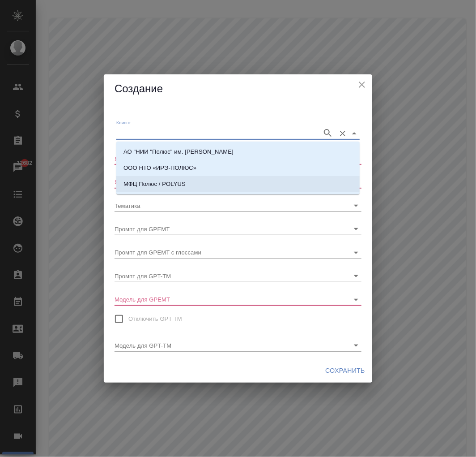
click at [160, 180] on p "МФЦ Полюс / POLYUS" at bounding box center [155, 184] width 62 height 9
type input "МФЦ Полюс / POLYUS"
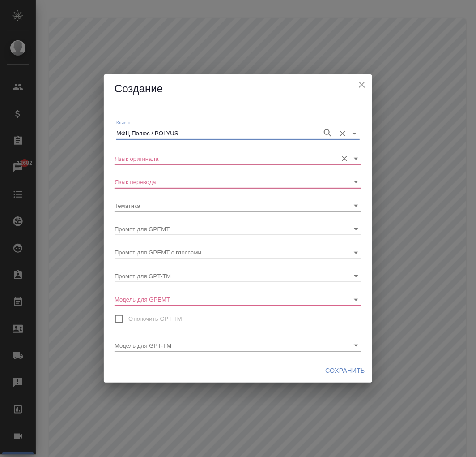
click at [155, 159] on input "Язык оригинала" at bounding box center [224, 158] width 218 height 12
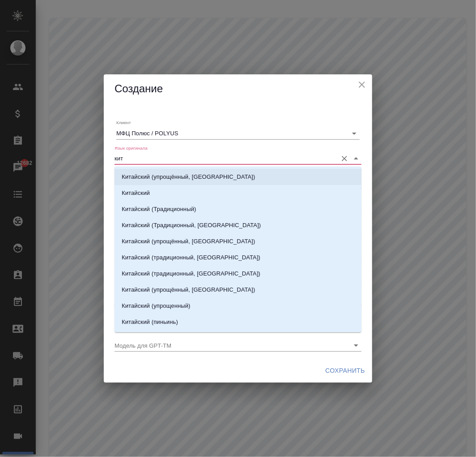
click at [150, 191] on p "Китайский" at bounding box center [136, 192] width 28 height 9
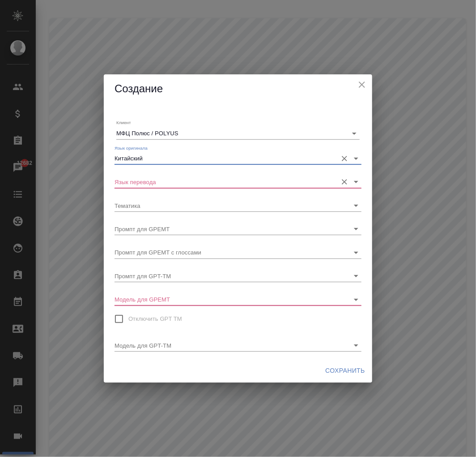
type input "Китайский"
click at [149, 186] on input "Язык перевода" at bounding box center [224, 181] width 218 height 12
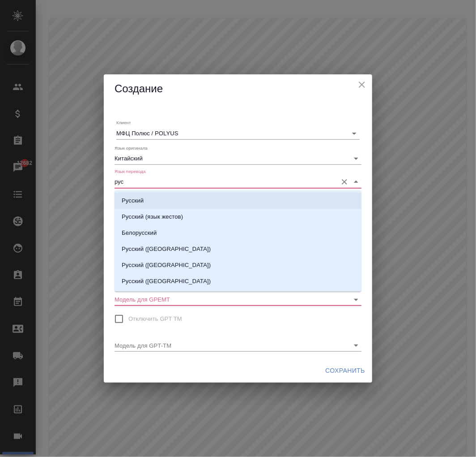
click at [147, 195] on li "Русский" at bounding box center [238, 200] width 247 height 16
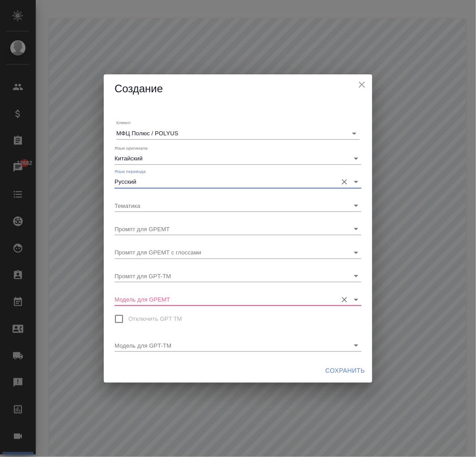
type input "Русский"
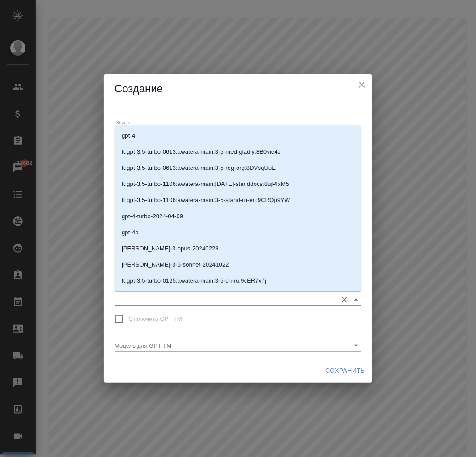
click at [180, 304] on input "Модель для GPEMT" at bounding box center [224, 299] width 218 height 12
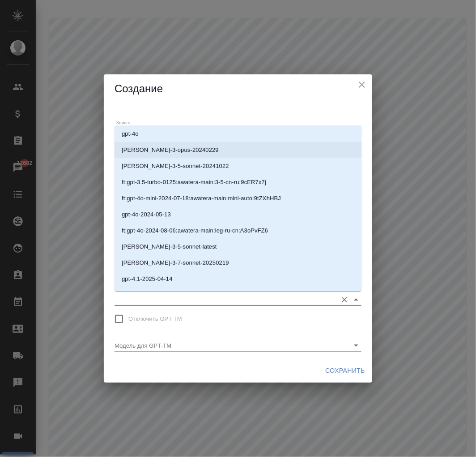
scroll to position [143, 0]
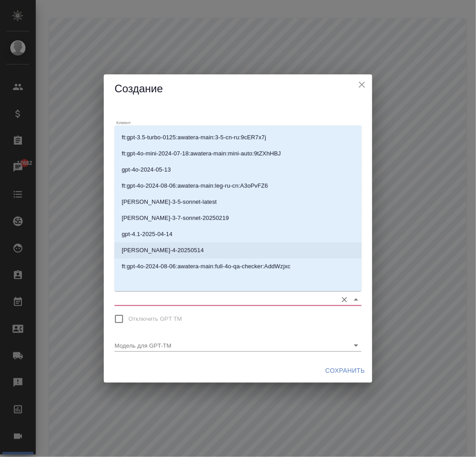
click at [177, 248] on p "[PERSON_NAME]-4-20250514" at bounding box center [163, 250] width 82 height 9
type input "[PERSON_NAME]-4-20250514"
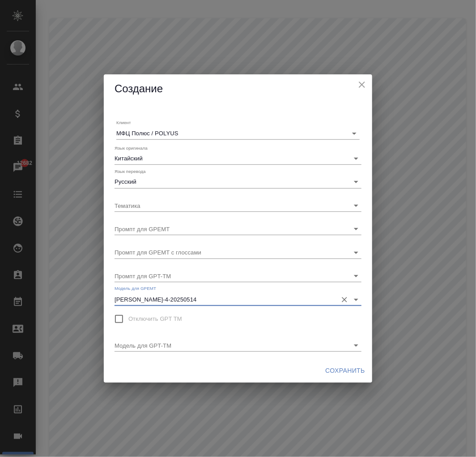
click at [172, 309] on label "Отключить GPT TM" at bounding box center [146, 318] width 73 height 19
click at [128, 309] on input "Отключить GPT TM" at bounding box center [119, 318] width 19 height 19
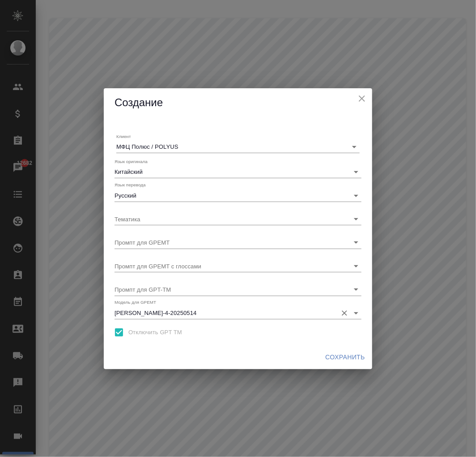
click at [174, 302] on div "Модель для GPEMT [PERSON_NAME]-4-20250514" at bounding box center [238, 309] width 247 height 20
drag, startPoint x: 173, startPoint y: 333, endPoint x: 171, endPoint y: 325, distance: 7.9
click at [172, 333] on span "Отключить GPT TM" at bounding box center [155, 332] width 54 height 9
click at [167, 328] on span "Отключить GPT TM" at bounding box center [155, 332] width 54 height 9
click at [128, 328] on input "Отключить GPT TM" at bounding box center [119, 332] width 19 height 19
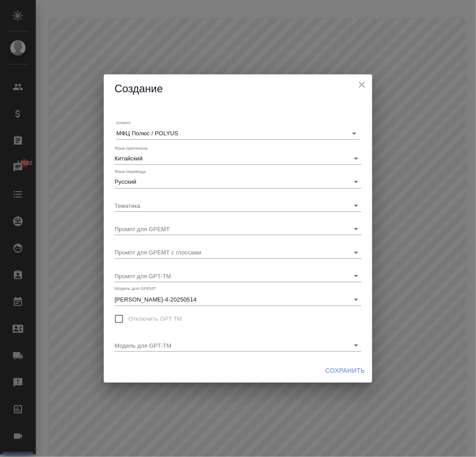
click at [171, 311] on label "Отключить GPT TM" at bounding box center [146, 318] width 73 height 19
click at [128, 311] on input "Отключить GPT TM" at bounding box center [119, 318] width 19 height 19
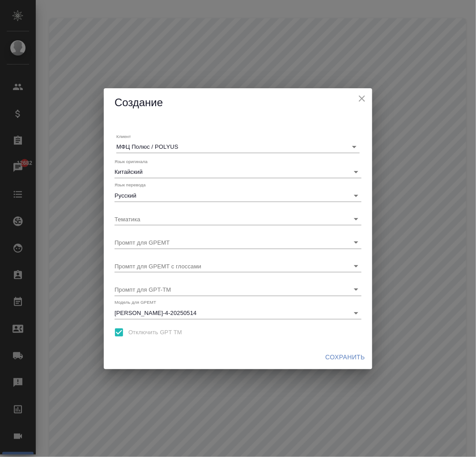
drag, startPoint x: 161, startPoint y: 331, endPoint x: 160, endPoint y: 323, distance: 8.6
click at [160, 331] on span "Отключить GPT TM" at bounding box center [155, 332] width 54 height 9
click at [128, 331] on input "Отключить GPT TM" at bounding box center [119, 332] width 19 height 19
checkbox input "false"
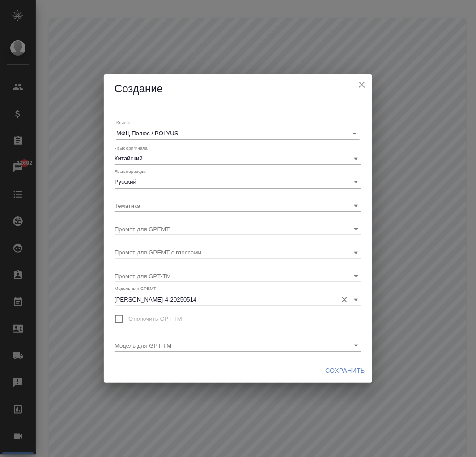
click at [175, 299] on input "[PERSON_NAME]-4-20250514" at bounding box center [224, 299] width 218 height 12
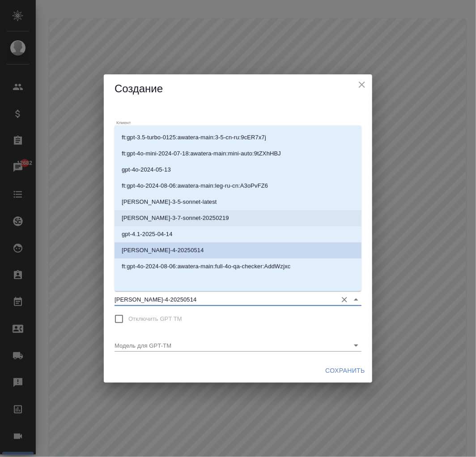
click at [168, 221] on p "[PERSON_NAME]-3-7-sonnet-20250219" at bounding box center [175, 218] width 107 height 9
type input "[PERSON_NAME]-3-7-sonnet-20250219"
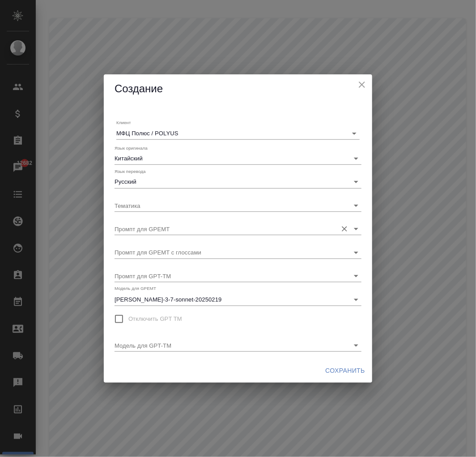
click at [155, 235] on div "Клиент МФЦ Полюс / POLYUS Язык оригинала Китайский Язык перевода Русский Темати…" at bounding box center [238, 230] width 269 height 255
click at [157, 231] on input "Промпт для GPEMT" at bounding box center [224, 228] width 218 height 12
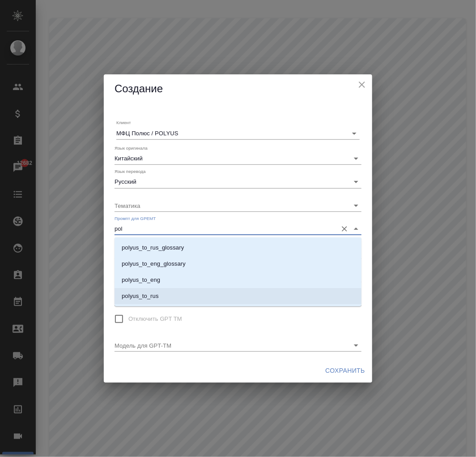
click at [160, 294] on li "polyus_to_rus" at bounding box center [238, 296] width 247 height 16
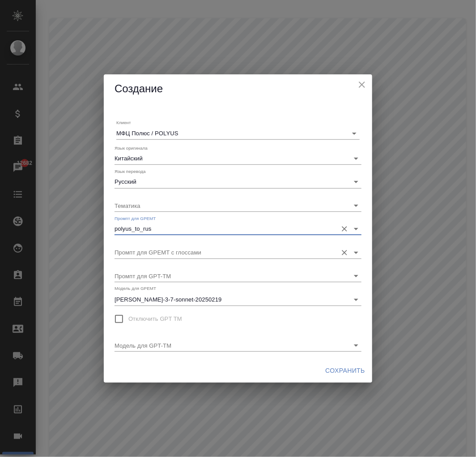
type input "polyus_to_rus"
click at [172, 255] on input "Промпт для GPEMT с глоссами" at bounding box center [224, 252] width 218 height 12
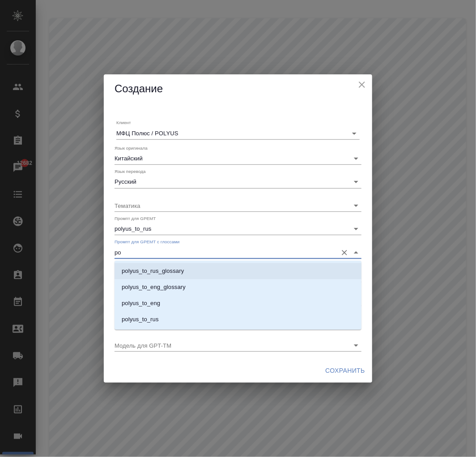
click at [168, 271] on p "polyus_to_rus_glossary" at bounding box center [153, 270] width 62 height 9
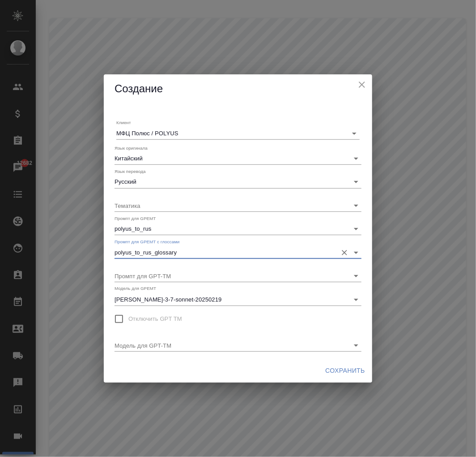
type input "polyus_to_rus_glossary"
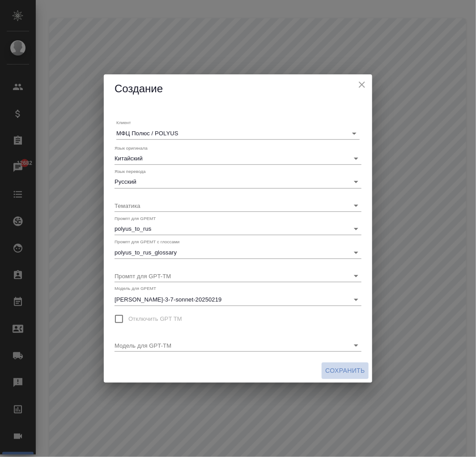
click at [346, 372] on span "Сохранить" at bounding box center [345, 370] width 40 height 11
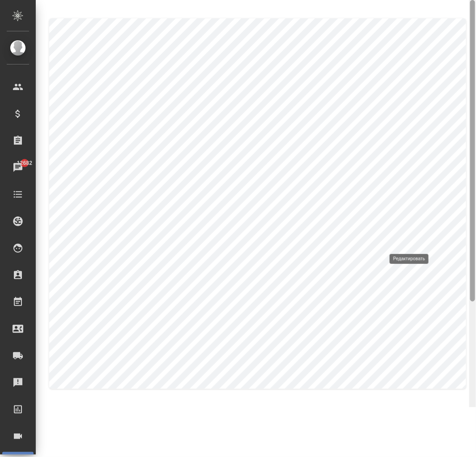
type input "Русский"
type input "Английский"
type input "Полюс ru-en"
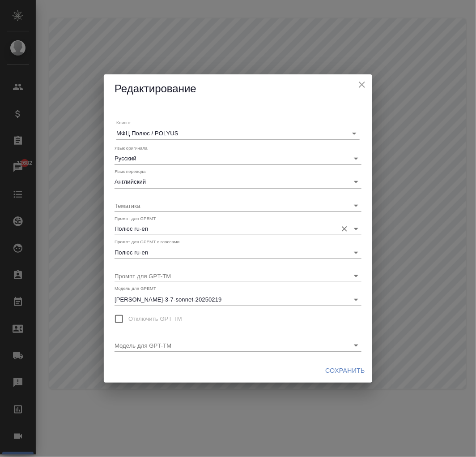
click at [198, 225] on input "Полюс ru-en" at bounding box center [224, 228] width 218 height 12
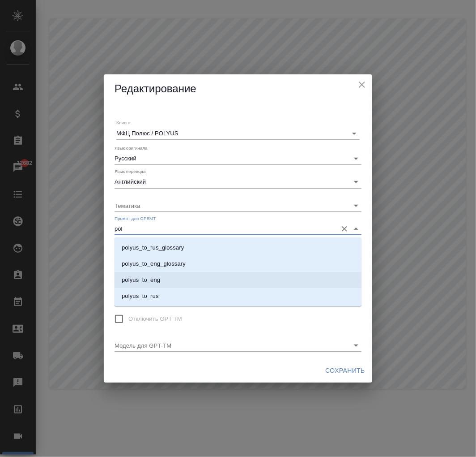
click at [176, 279] on li "polyus_to_eng" at bounding box center [238, 280] width 247 height 16
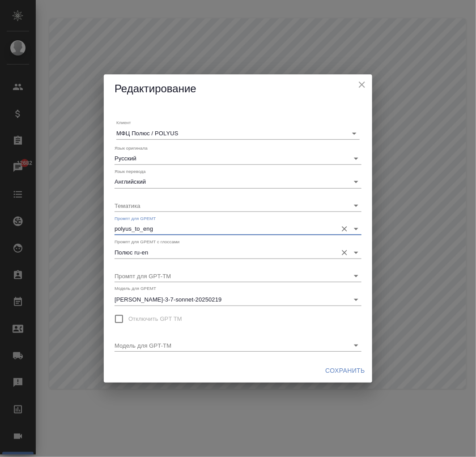
type input "polyus_to_eng"
click at [233, 248] on input "Полюс ru-en" at bounding box center [224, 252] width 218 height 12
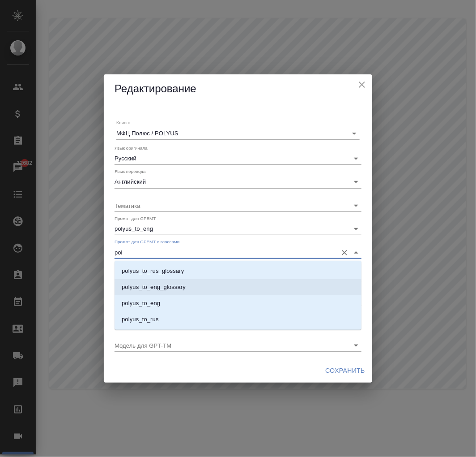
click at [174, 288] on p "polyus_to_eng_glossary" at bounding box center [154, 286] width 64 height 9
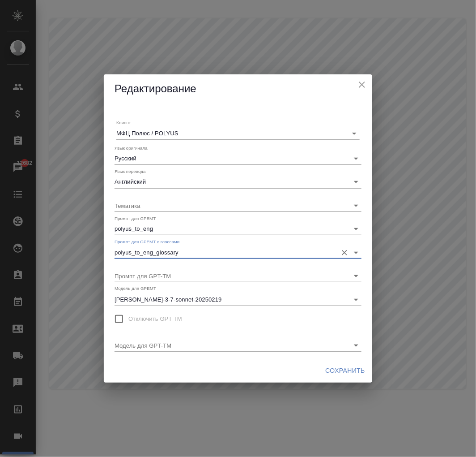
type input "polyus_to_eng_glossary"
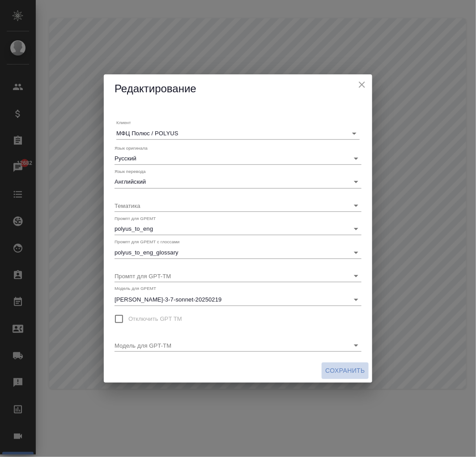
click at [348, 369] on span "Сохранить" at bounding box center [345, 370] width 40 height 11
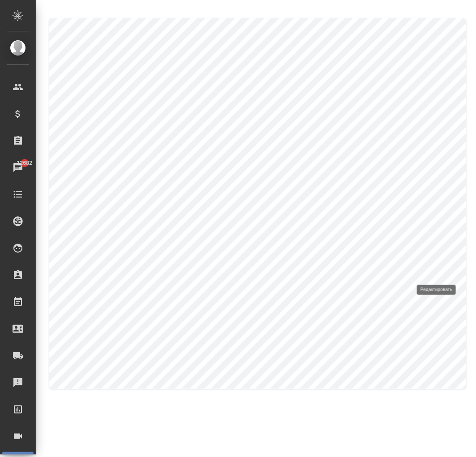
type input "Английский"
type input "Русский"
type input "Полюс en-ru"
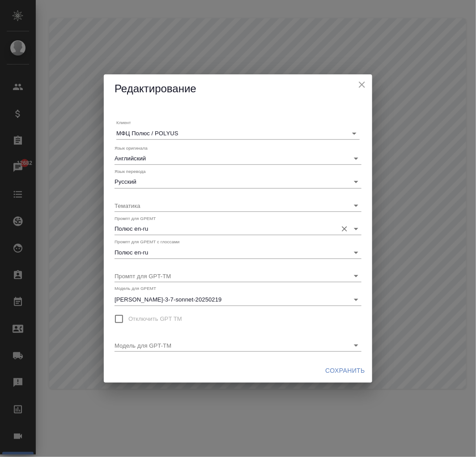
click at [168, 221] on div "Промпт для GPEMT Полюс en-ru" at bounding box center [238, 225] width 247 height 20
click at [169, 224] on input "Полюс en-ru" at bounding box center [224, 228] width 218 height 12
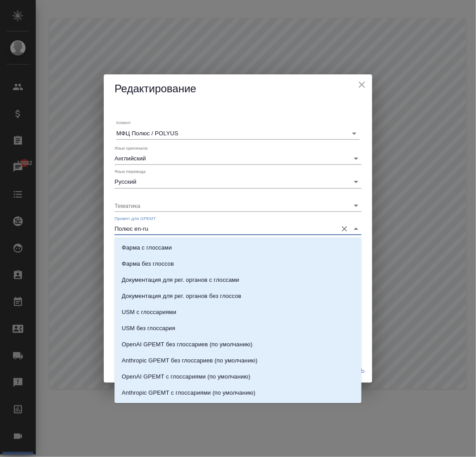
scroll to position [94, 0]
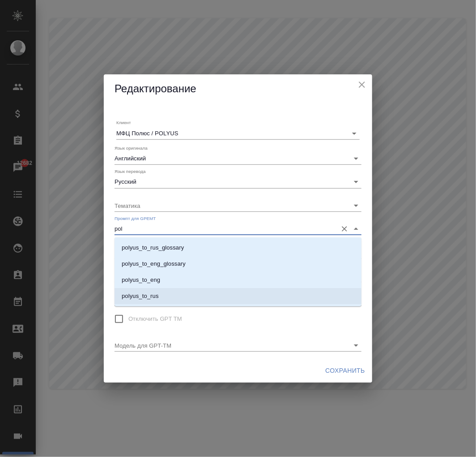
drag, startPoint x: 160, startPoint y: 293, endPoint x: 167, endPoint y: 274, distance: 19.8
click at [161, 291] on li "polyus_to_rus" at bounding box center [238, 296] width 247 height 16
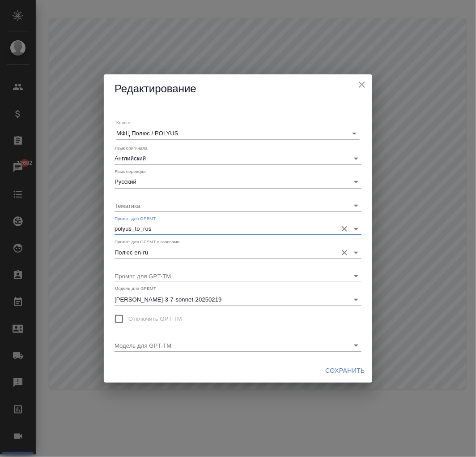
type input "polyus_to_rus"
click at [167, 255] on input "Полюс en-ru" at bounding box center [224, 252] width 218 height 12
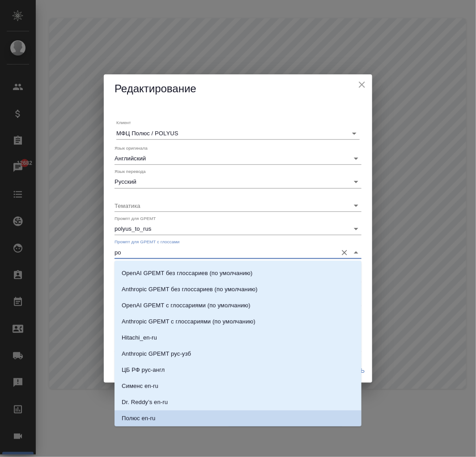
scroll to position [0, 0]
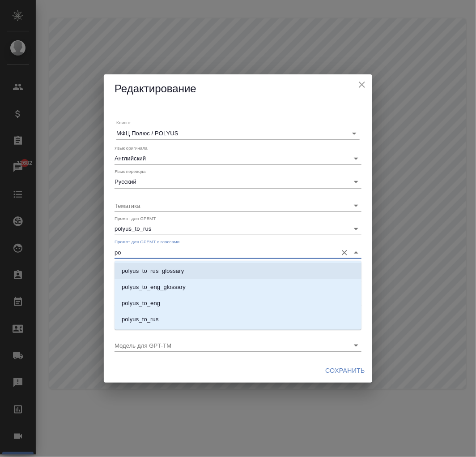
click at [170, 274] on p "polyus_to_rus_glossary" at bounding box center [153, 270] width 62 height 9
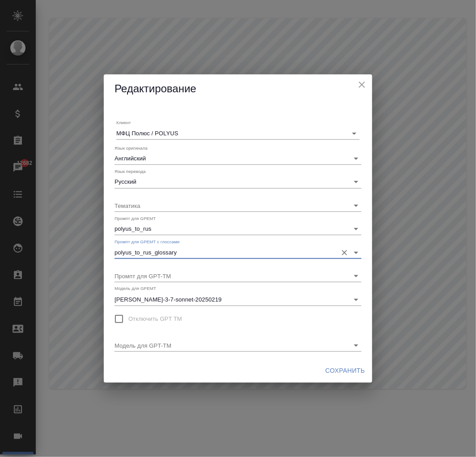
type input "polyus_to_rus_glossary"
click at [345, 370] on span "Сохранить" at bounding box center [345, 370] width 40 height 11
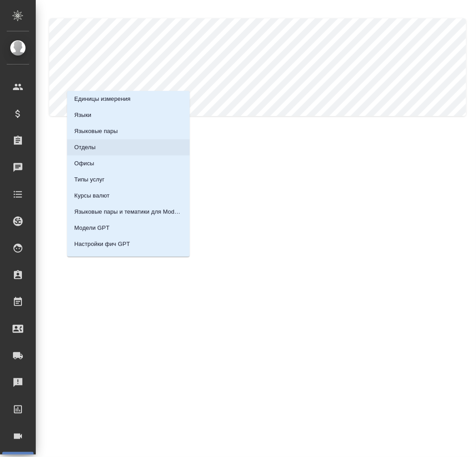
scroll to position [78, 0]
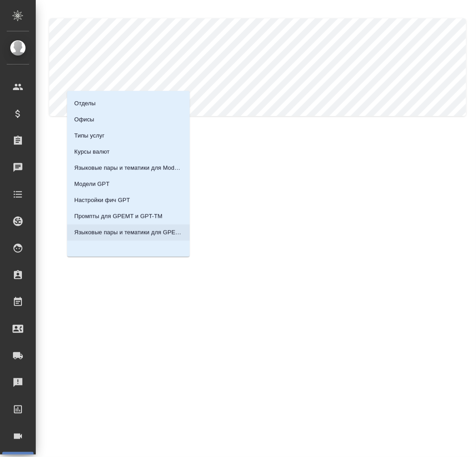
click at [119, 229] on p "Языковые пары и тематики для GPEMT и GPT-TM" at bounding box center [128, 232] width 108 height 9
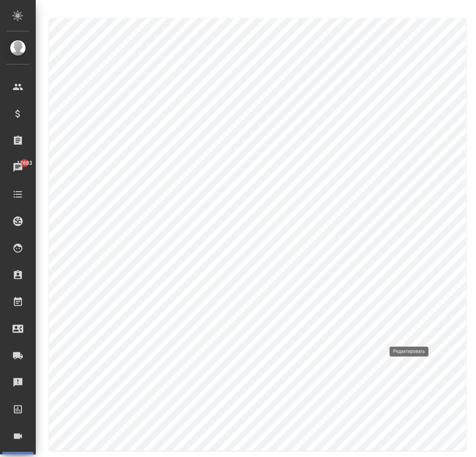
type input "Русский"
type input "Узбекский"
type input "Anthropic GPEMT рус-узб"
type input "[PERSON_NAME]-3-7-sonnet-20250219"
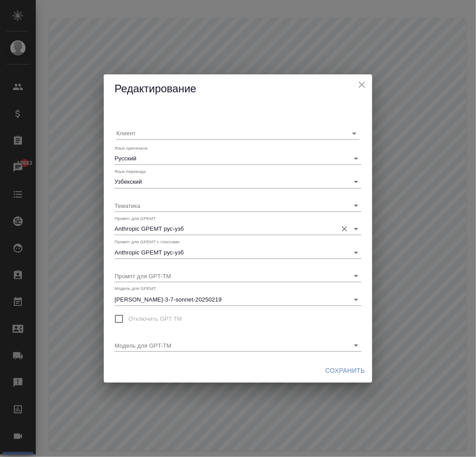
click at [171, 226] on input "Anthropic GPEMT рус-узб" at bounding box center [224, 228] width 218 height 12
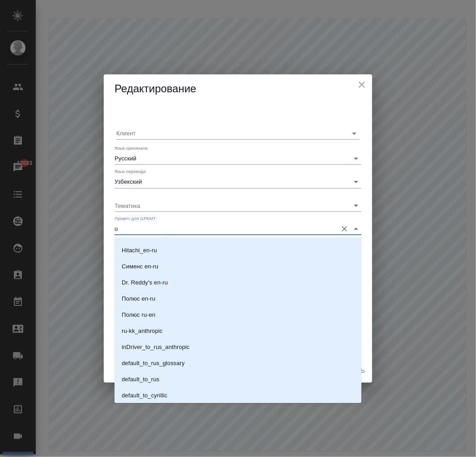
scroll to position [0, 0]
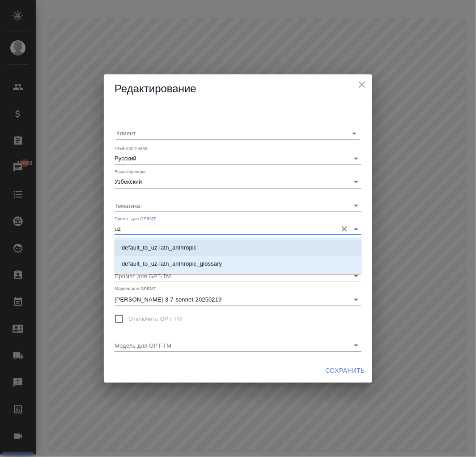
click at [176, 248] on p "default_to_uz-latn_anthropic" at bounding box center [159, 247] width 75 height 9
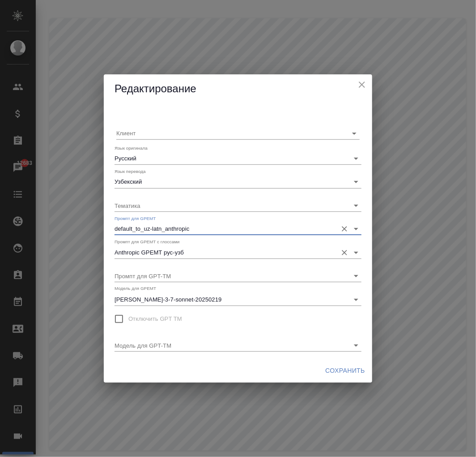
type input "default_to_uz-latn_anthropic"
click at [180, 254] on input "Anthropic GPEMT рус-узб" at bounding box center [224, 252] width 218 height 12
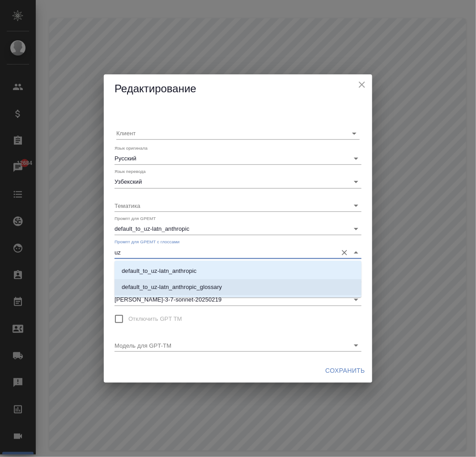
click at [183, 280] on li "default_to_uz-latn_anthropic_glossary" at bounding box center [238, 287] width 247 height 16
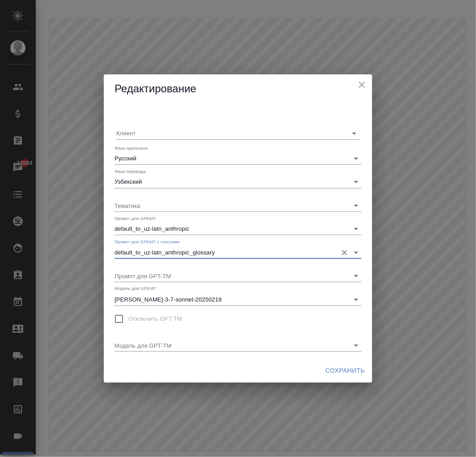
type input "default_to_uz-latn_anthropic_glossary"
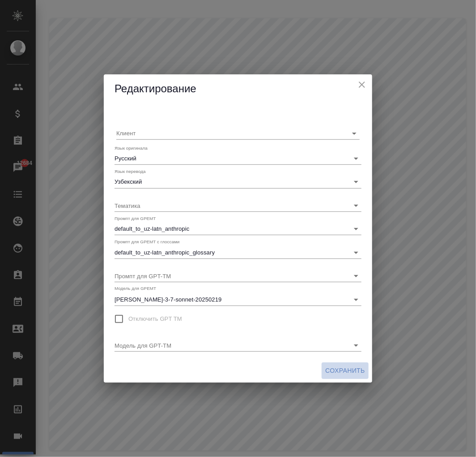
click at [332, 368] on span "Сохранить" at bounding box center [345, 370] width 40 height 11
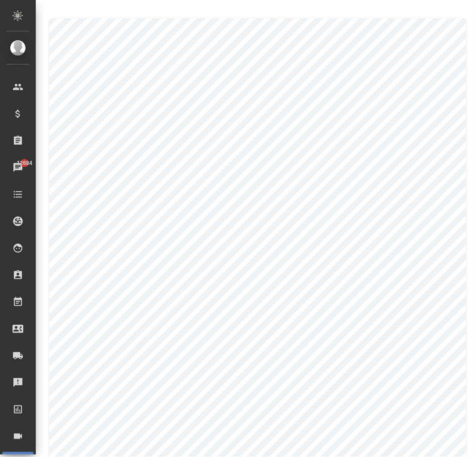
scroll to position [44, 0]
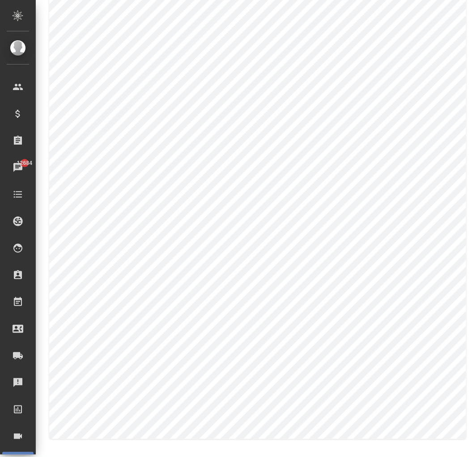
type input "Узбекский (латиница)"
type input "Anthropic GPEMT рус-узб"
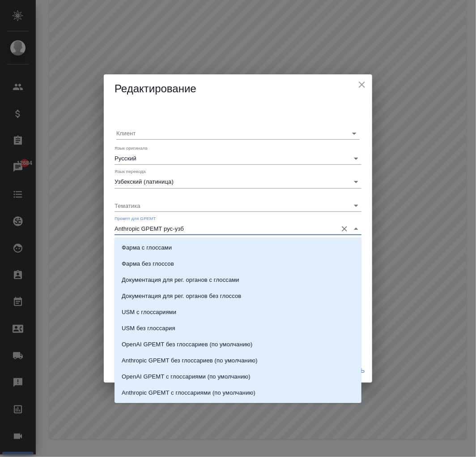
click at [200, 229] on input "Anthropic GPEMT рус-узб" at bounding box center [224, 228] width 218 height 12
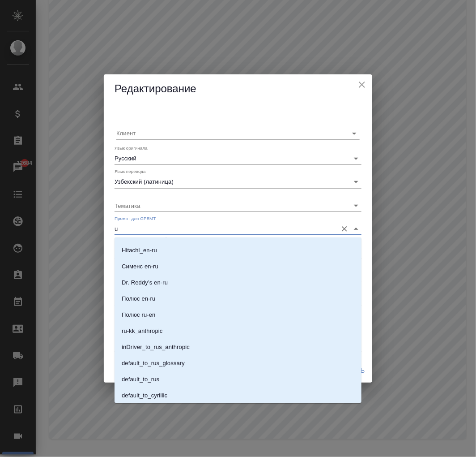
scroll to position [0, 0]
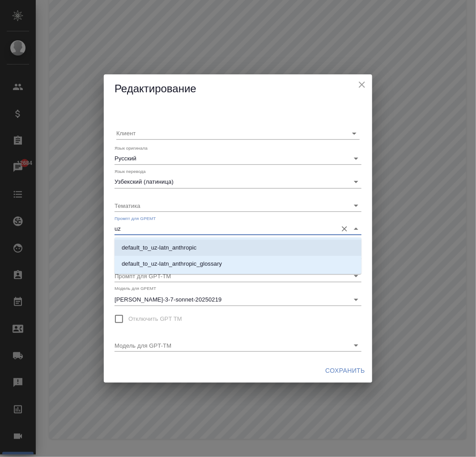
click at [168, 249] on p "default_to_uz-latn_anthropic" at bounding box center [159, 247] width 75 height 9
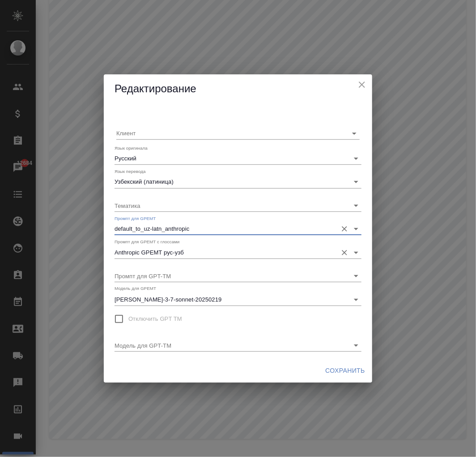
type input "default_to_uz-latn_anthropic"
click at [173, 257] on input "Anthropic GPEMT рус-узб" at bounding box center [224, 252] width 218 height 12
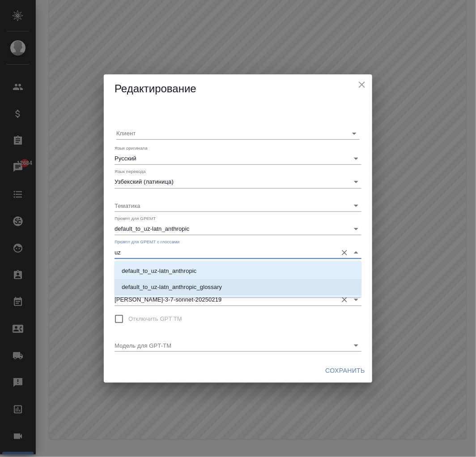
drag, startPoint x: 159, startPoint y: 286, endPoint x: 214, endPoint y: 287, distance: 54.6
click at [160, 286] on p "default_to_uz-latn_anthropic_glossary" at bounding box center [172, 286] width 100 height 9
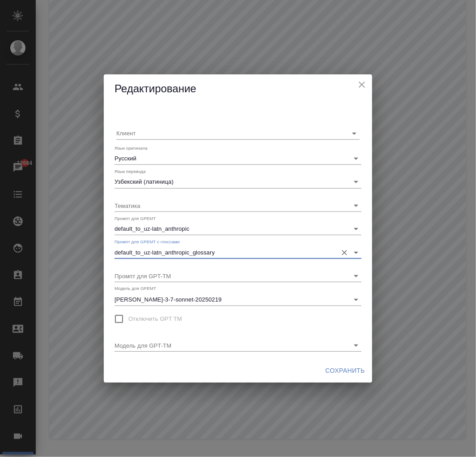
type input "default_to_uz-latn_anthropic_glossary"
click at [352, 370] on span "Сохранить" at bounding box center [345, 370] width 40 height 11
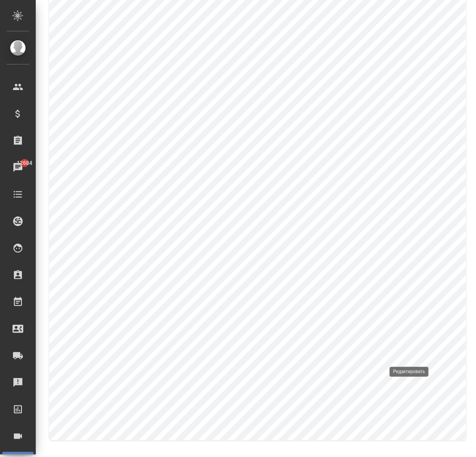
type input "Английский"
type input "Узбекский"
type input "Anthropic GPEMT рус-узб"
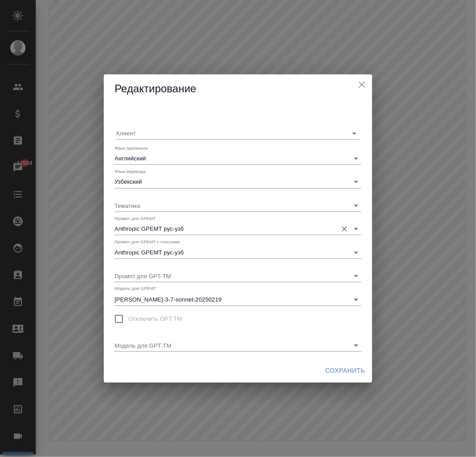
click at [199, 228] on input "Anthropic GPEMT рус-узб" at bounding box center [224, 228] width 218 height 12
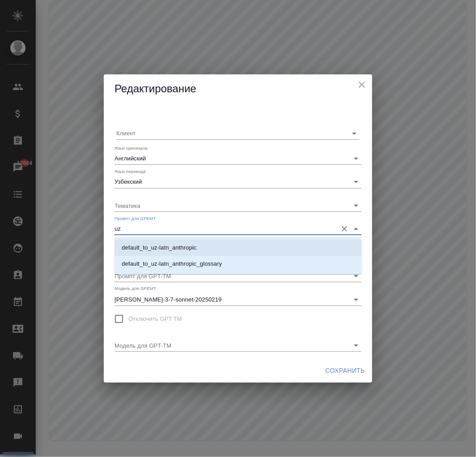
click at [184, 249] on p "default_to_uz-latn_anthropic" at bounding box center [159, 247] width 75 height 9
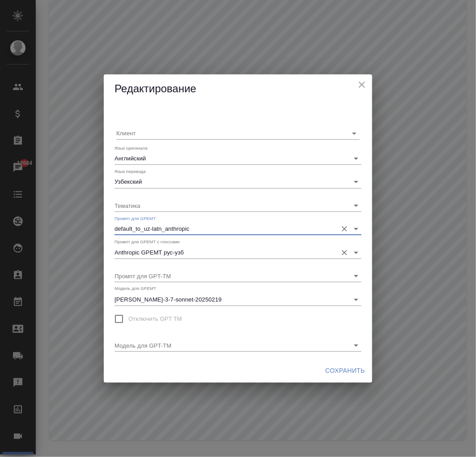
type input "default_to_uz-latn_anthropic"
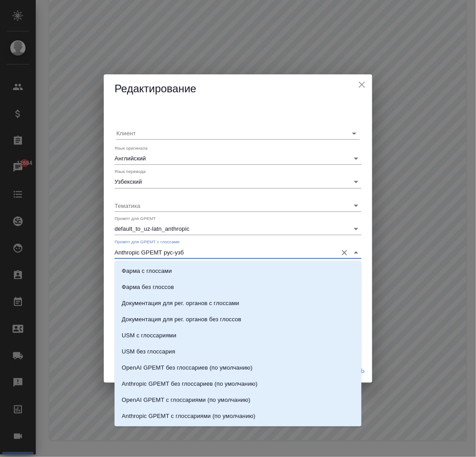
click at [187, 255] on input "Anthropic GPEMT рус-узб" at bounding box center [224, 252] width 218 height 12
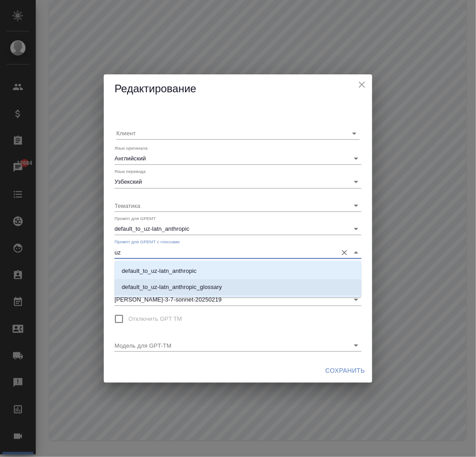
click at [173, 289] on p "default_to_uz-latn_anthropic_glossary" at bounding box center [172, 286] width 100 height 9
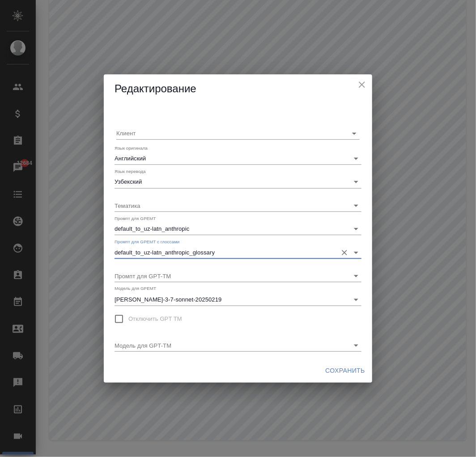
type input "default_to_uz-latn_anthropic_glossary"
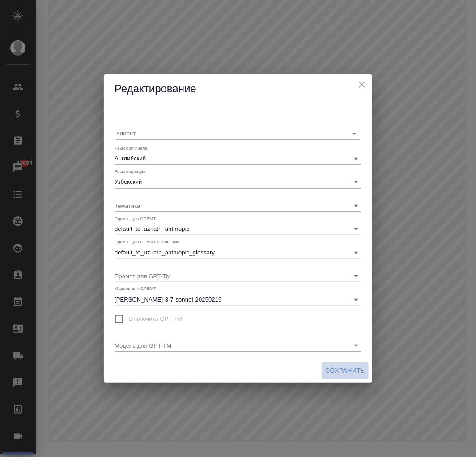
click at [349, 369] on span "Сохранить" at bounding box center [345, 370] width 40 height 11
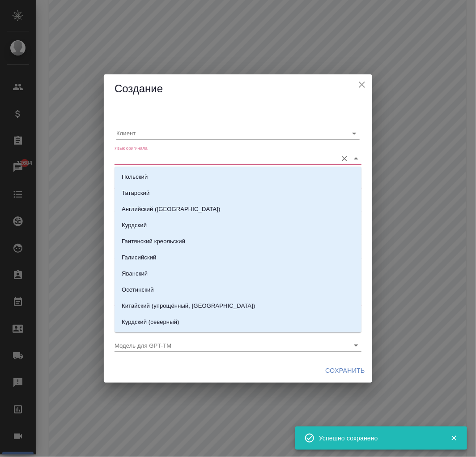
click at [187, 159] on input "Язык оригинала" at bounding box center [224, 158] width 218 height 12
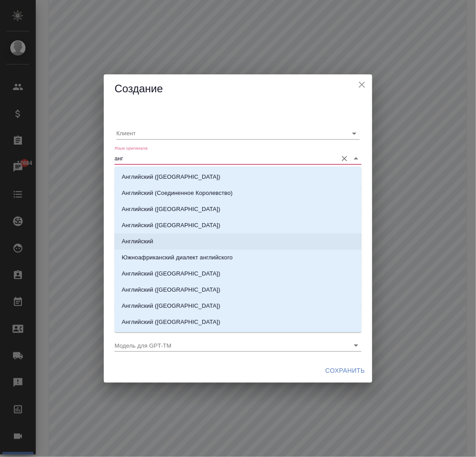
click at [154, 235] on li "Английский" at bounding box center [238, 241] width 247 height 16
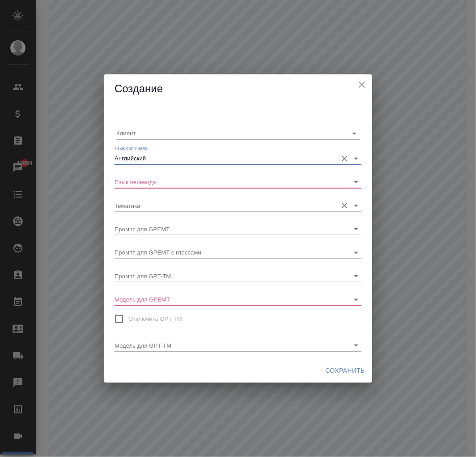
type input "Английский"
drag, startPoint x: 169, startPoint y: 203, endPoint x: 169, endPoint y: 187, distance: 16.6
click at [169, 202] on input "Тематика" at bounding box center [224, 205] width 218 height 12
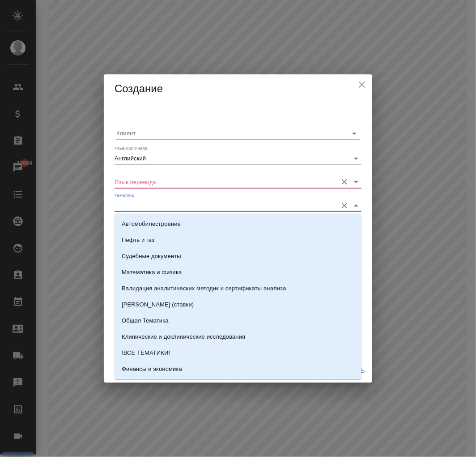
click at [169, 179] on input "Язык перевода" at bounding box center [224, 181] width 218 height 12
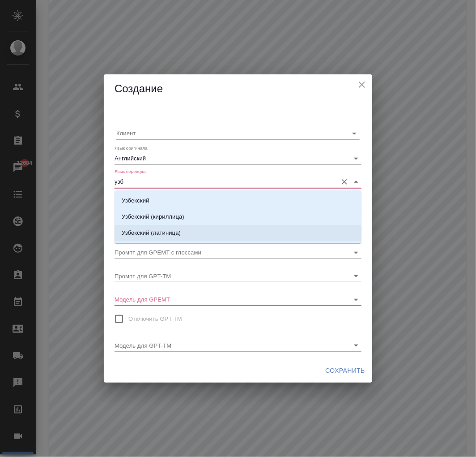
click at [163, 231] on p "Узбекский (латиница)" at bounding box center [151, 232] width 59 height 9
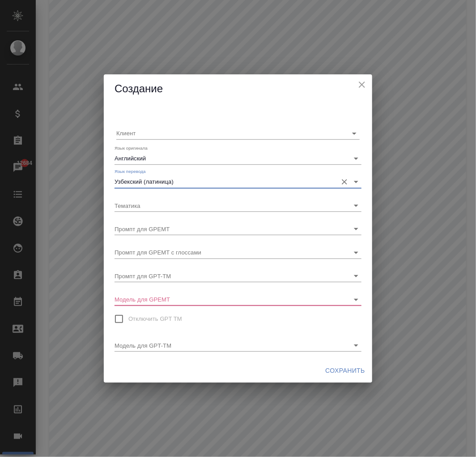
type input "Узбекский (латиница)"
click at [236, 232] on input "Промпт для GPEMT" at bounding box center [224, 228] width 218 height 12
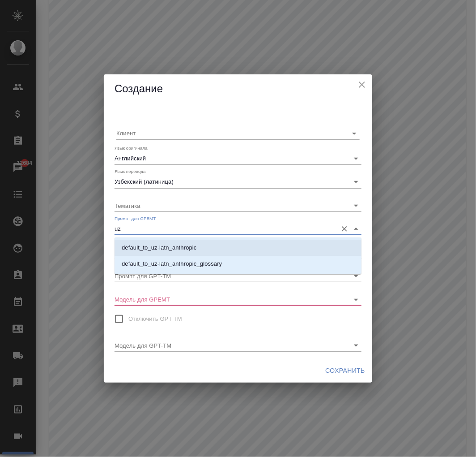
click at [166, 248] on p "default_to_uz-latn_anthropic" at bounding box center [159, 247] width 75 height 9
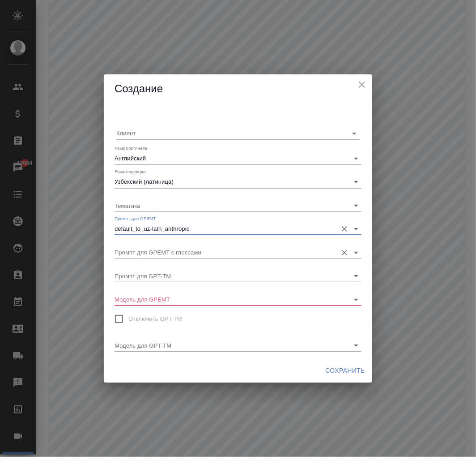
type input "default_to_uz-latn_anthropic"
click at [170, 256] on input "Промпт для GPEMT с глоссами" at bounding box center [224, 252] width 218 height 12
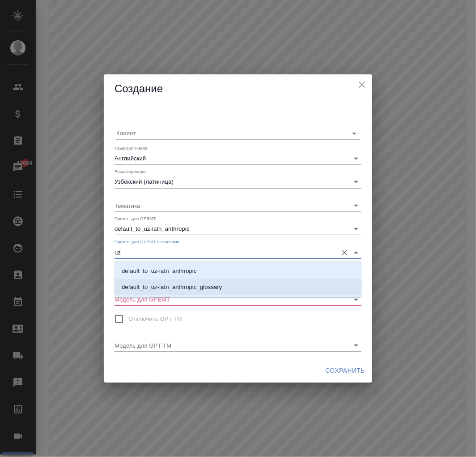
drag, startPoint x: 161, startPoint y: 286, endPoint x: 162, endPoint y: 293, distance: 6.3
click at [162, 287] on p "default_to_uz-latn_anthropic_glossary" at bounding box center [172, 286] width 100 height 9
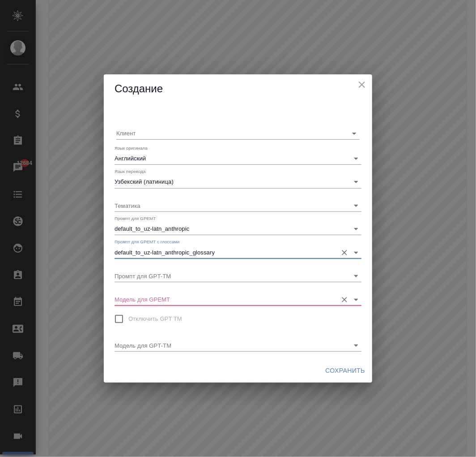
type input "default_to_uz-latn_anthropic_glossary"
click at [162, 296] on input "Модель для GPEMT" at bounding box center [224, 299] width 218 height 12
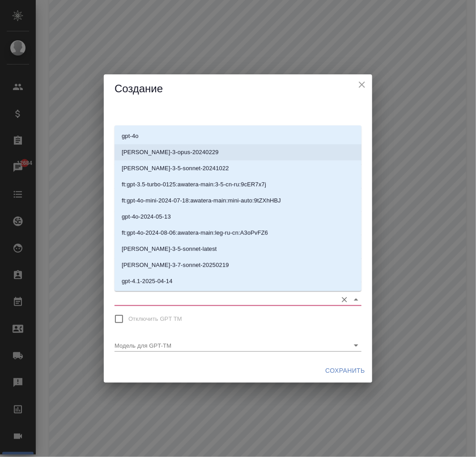
scroll to position [143, 0]
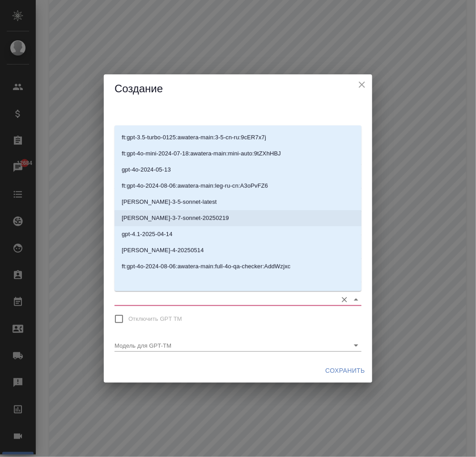
click at [167, 218] on p "[PERSON_NAME]-3-7-sonnet-20250219" at bounding box center [175, 218] width 107 height 9
type input "[PERSON_NAME]-3-7-sonnet-20250219"
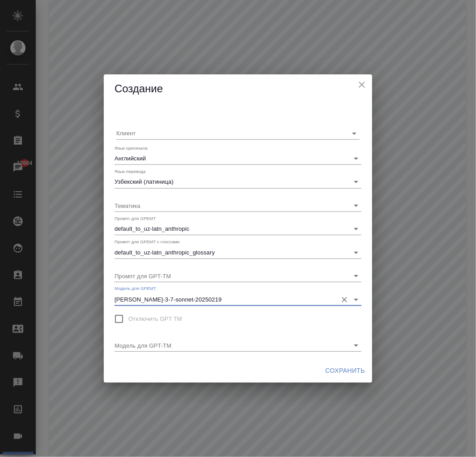
click at [350, 368] on span "Сохранить" at bounding box center [345, 370] width 40 height 11
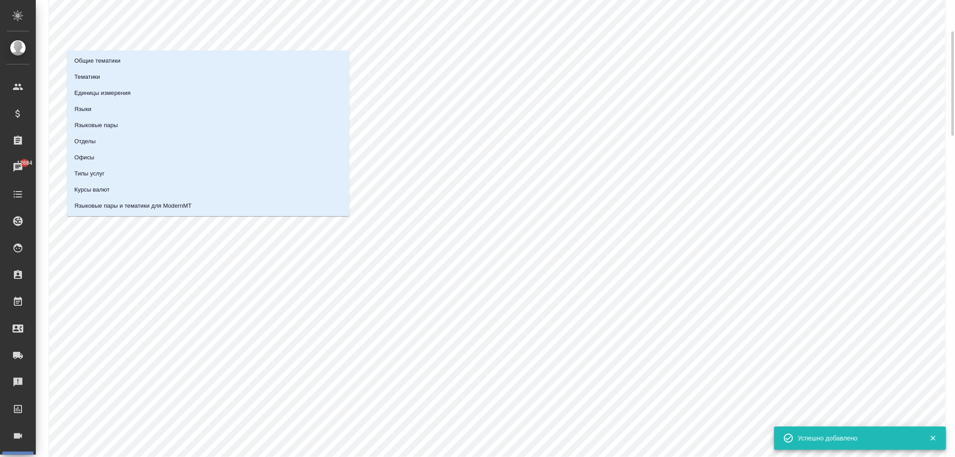
scroll to position [62, 0]
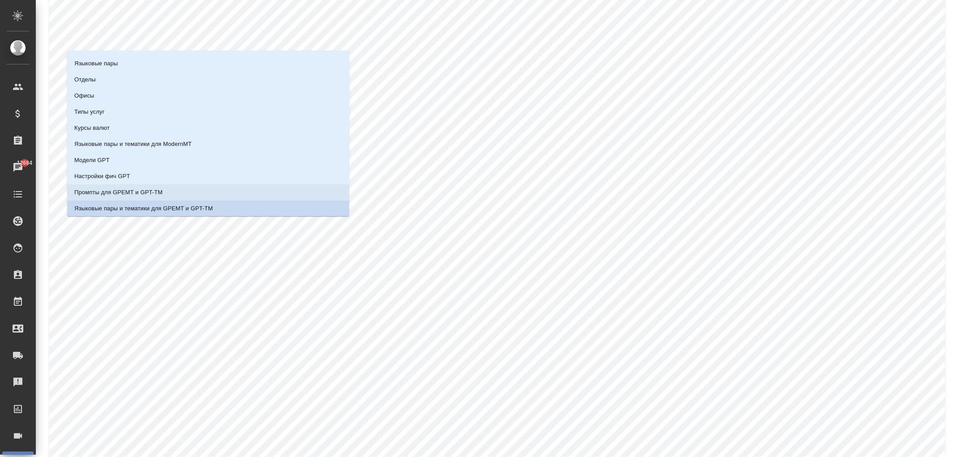
click at [178, 190] on li "Промпты для GPEMT и GPT-TM" at bounding box center [208, 192] width 282 height 16
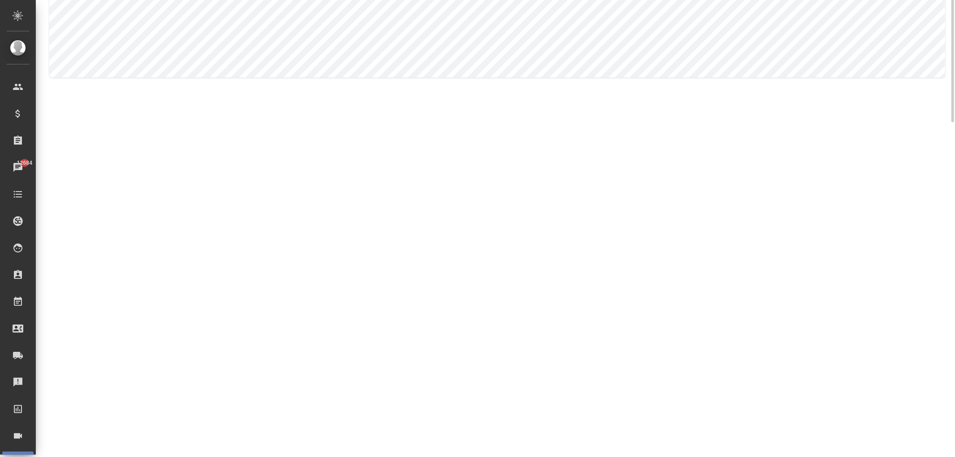
scroll to position [0, 0]
